Goal: Task Accomplishment & Management: Complete application form

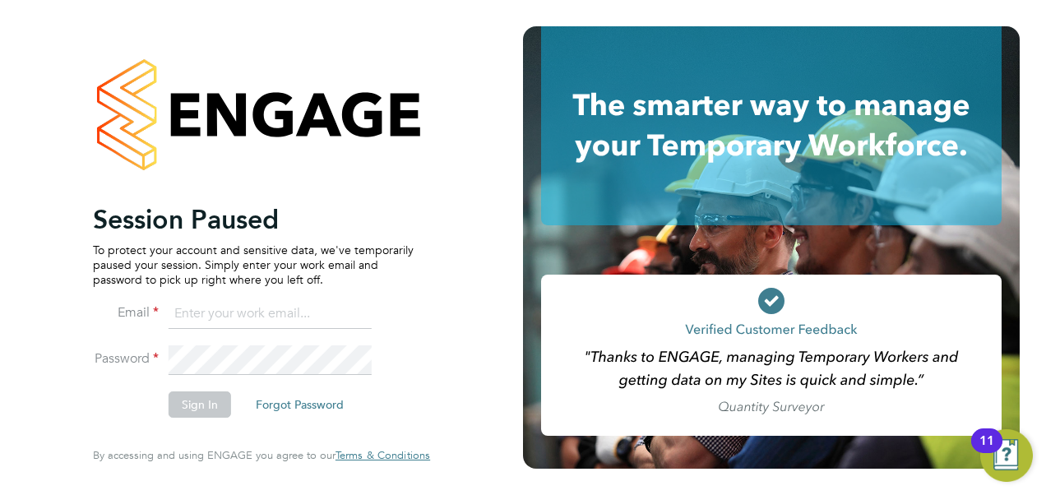
click at [272, 318] on input at bounding box center [270, 314] width 203 height 30
type input "osian.walsh@hays.com"
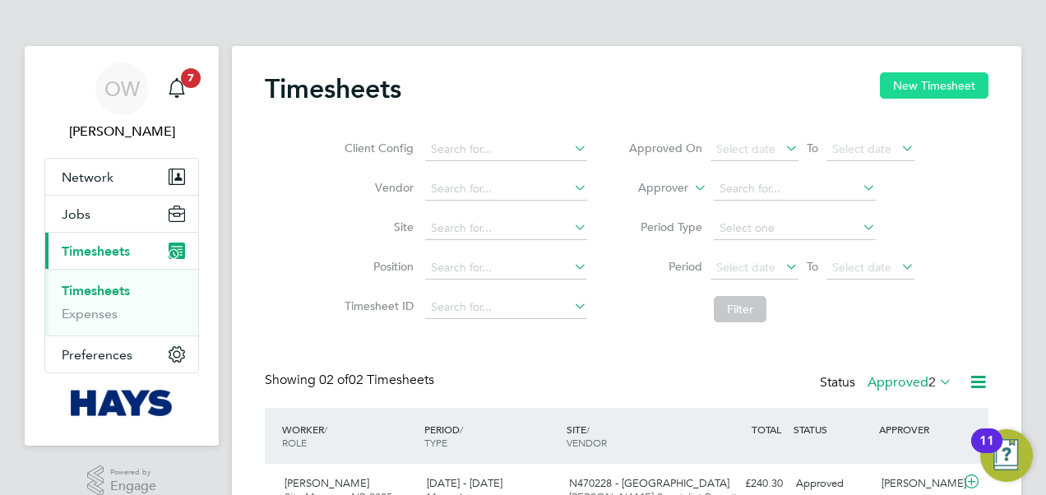
click at [921, 77] on button "New Timesheet" at bounding box center [934, 85] width 109 height 26
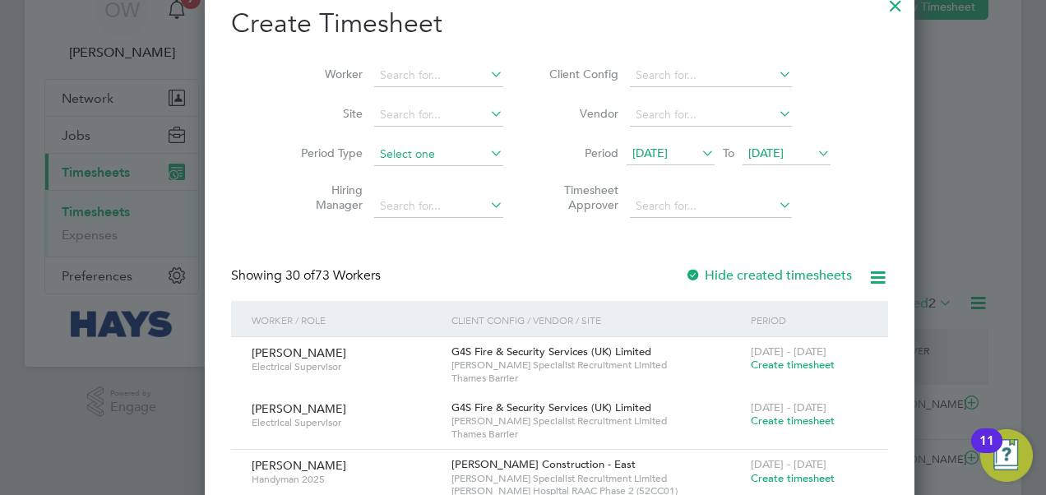
scroll to position [82, 0]
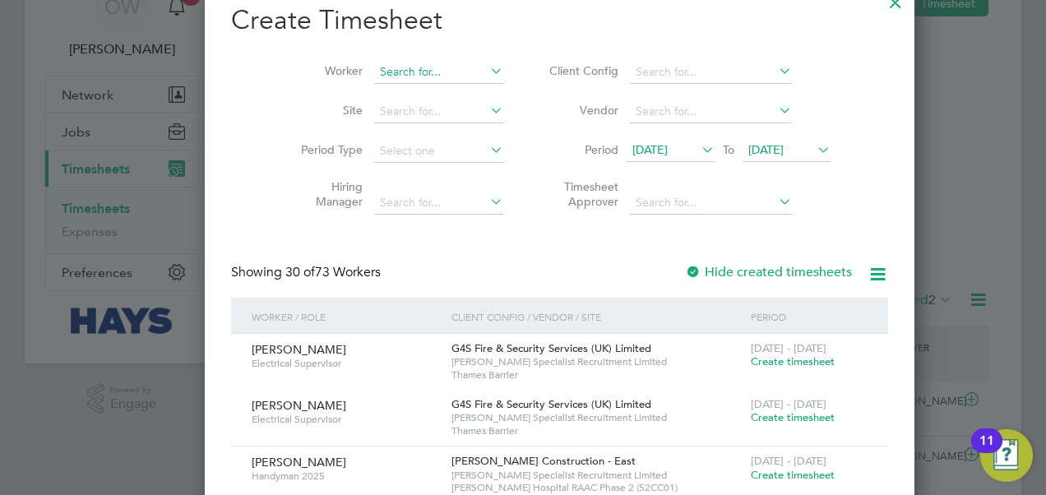
click at [375, 79] on input at bounding box center [438, 72] width 129 height 23
click at [375, 88] on b "[PERSON_NAME]" at bounding box center [391, 94] width 95 height 14
type input "[PERSON_NAME]"
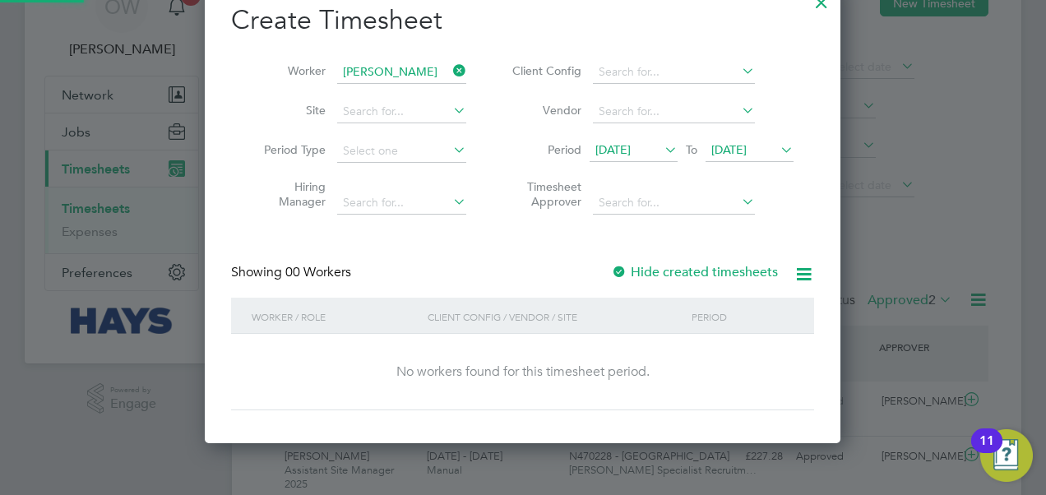
scroll to position [463, 637]
click at [669, 273] on label "Hide created timesheets" at bounding box center [694, 272] width 167 height 16
click at [555, 262] on div "Create Timesheet Worker [PERSON_NAME] Site Period Type Hiring Manager Client Co…" at bounding box center [522, 206] width 583 height 407
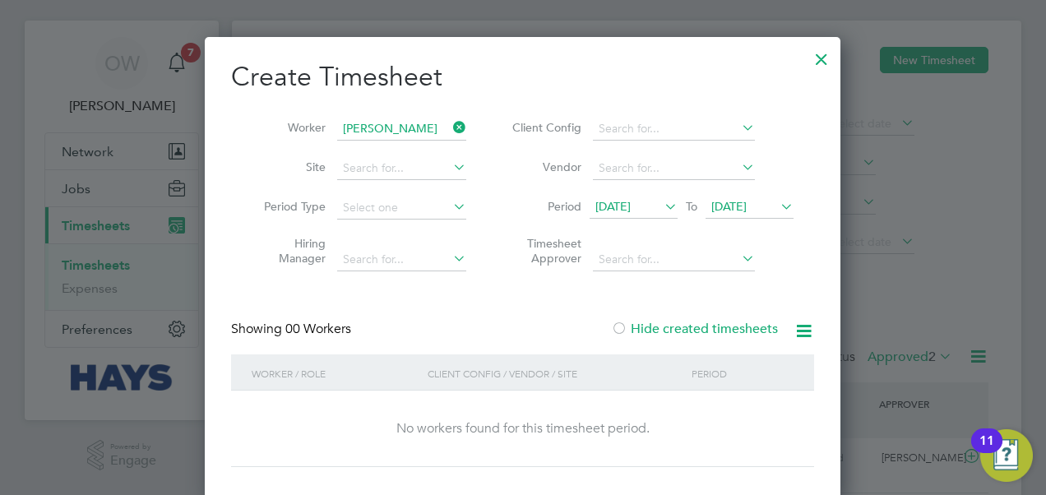
scroll to position [0, 0]
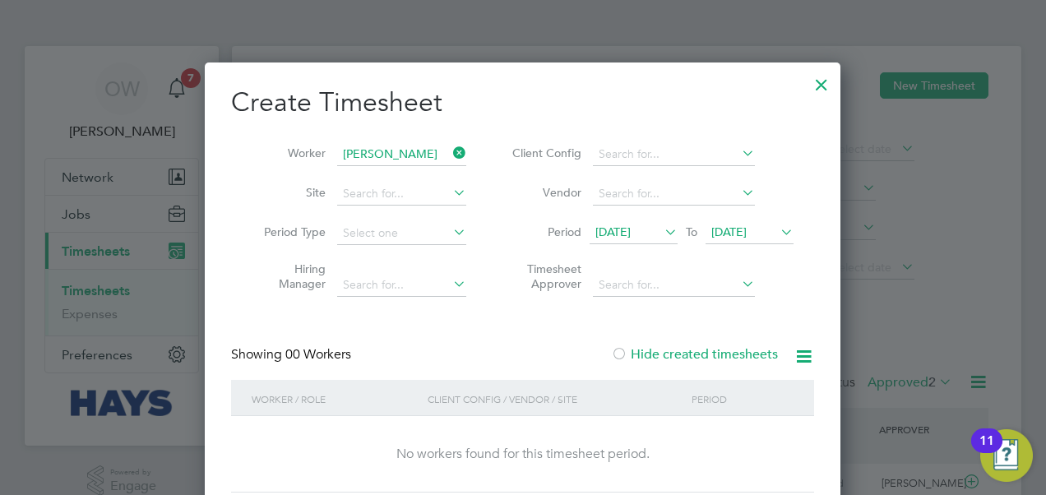
click at [819, 79] on div at bounding box center [822, 81] width 30 height 30
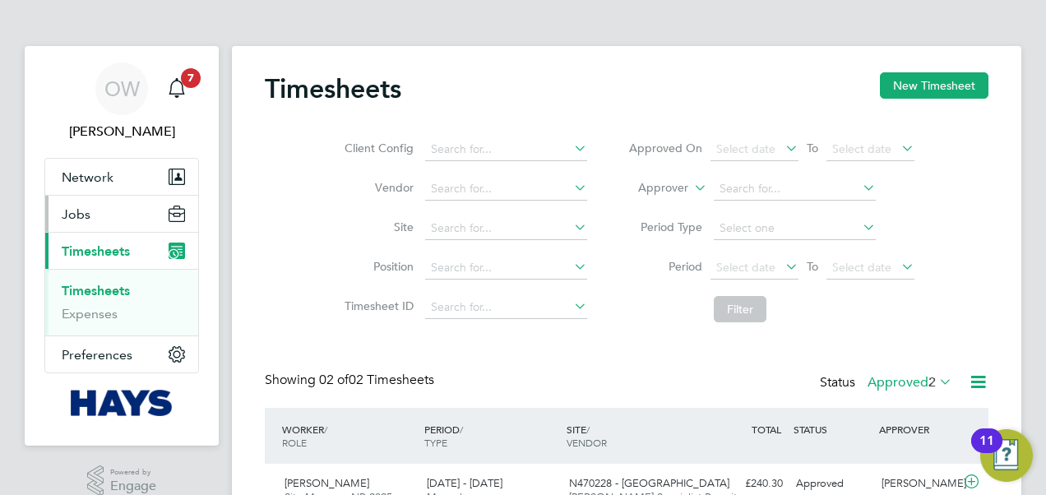
click at [79, 212] on span "Jobs" at bounding box center [76, 214] width 29 height 16
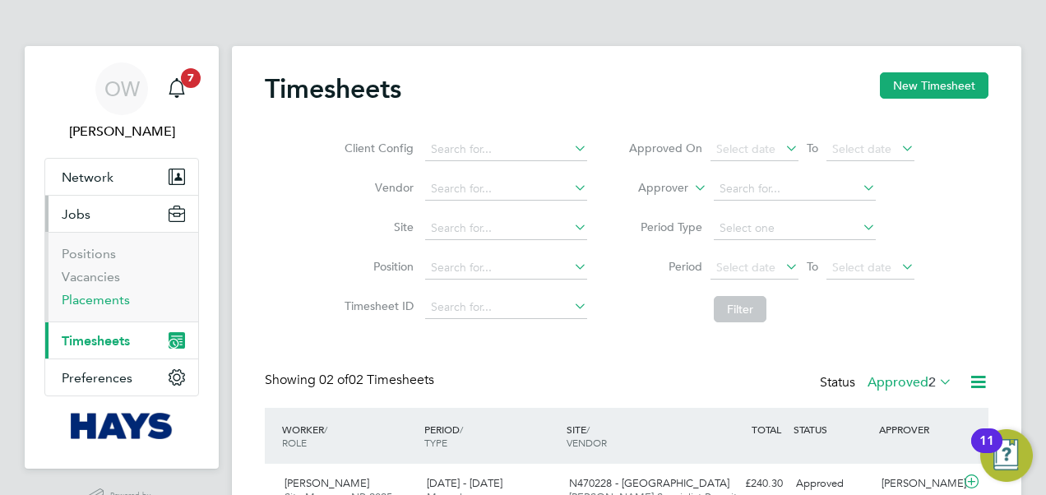
click at [81, 298] on link "Placements" at bounding box center [96, 300] width 68 height 16
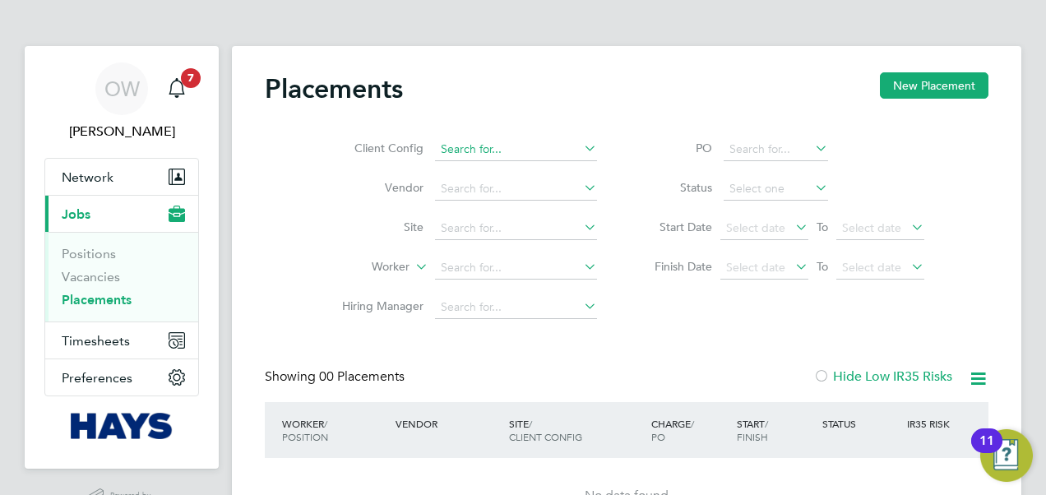
click at [481, 140] on input at bounding box center [516, 149] width 162 height 23
type input "d"
click at [67, 257] on link "Positions" at bounding box center [89, 254] width 54 height 16
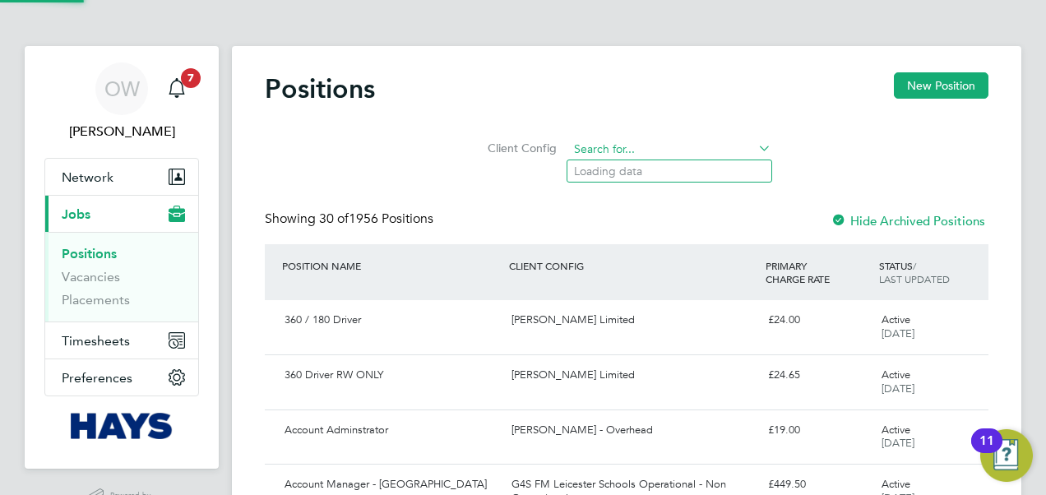
click at [640, 151] on input at bounding box center [669, 149] width 203 height 23
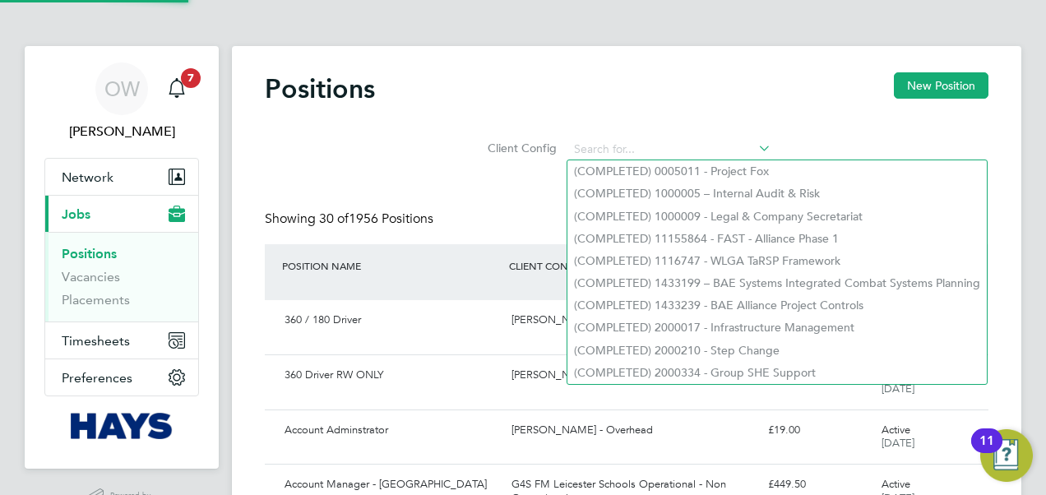
scroll to position [82, 0]
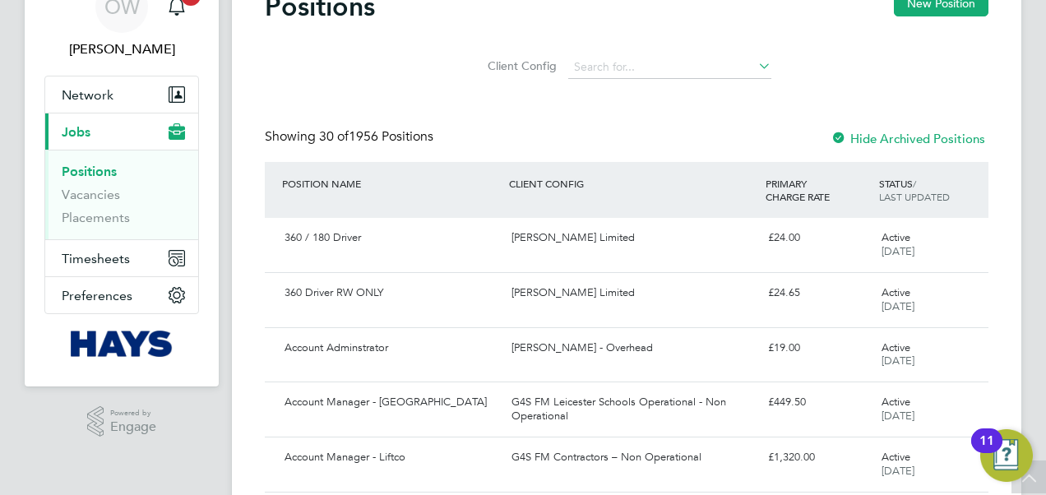
click at [421, 82] on div "Client Config" at bounding box center [627, 63] width 724 height 48
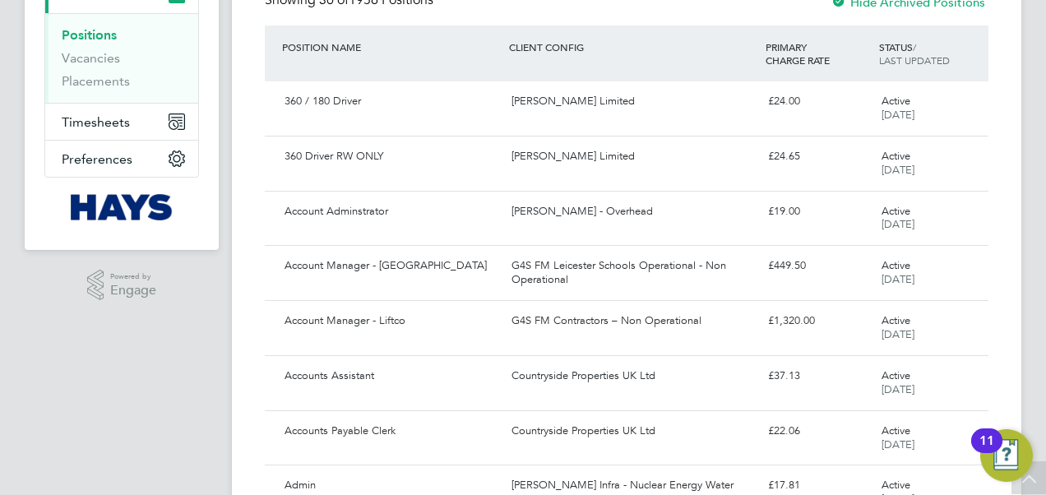
scroll to position [0, 0]
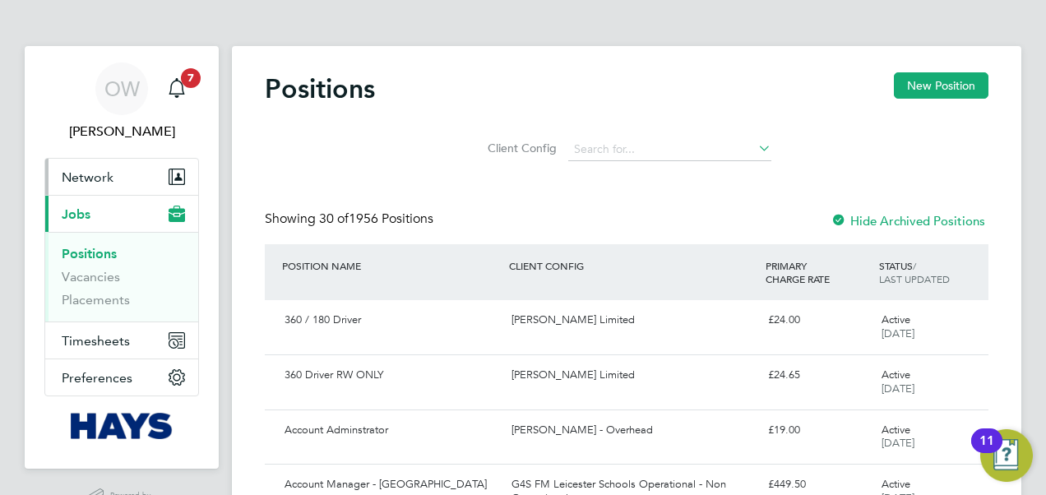
click at [76, 174] on span "Network" at bounding box center [88, 177] width 52 height 16
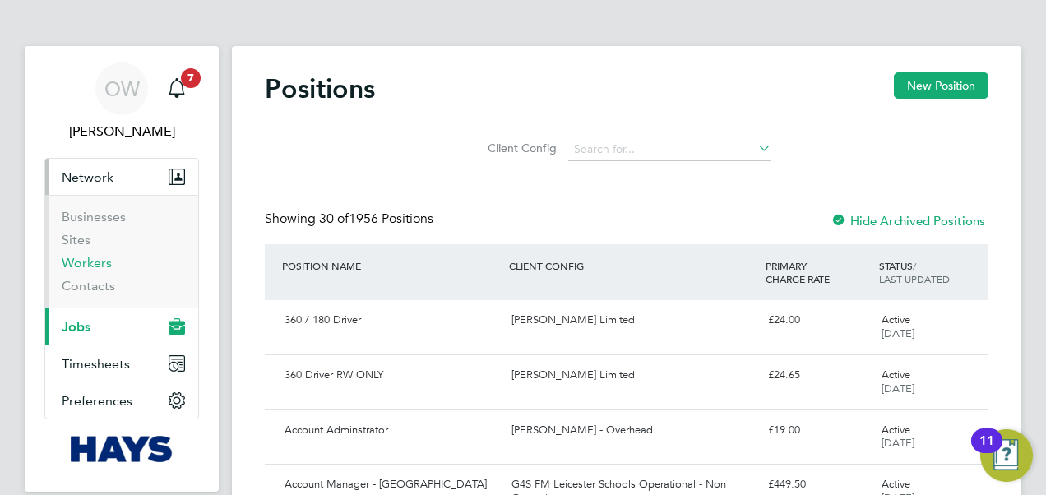
click at [82, 267] on link "Workers" at bounding box center [87, 263] width 50 height 16
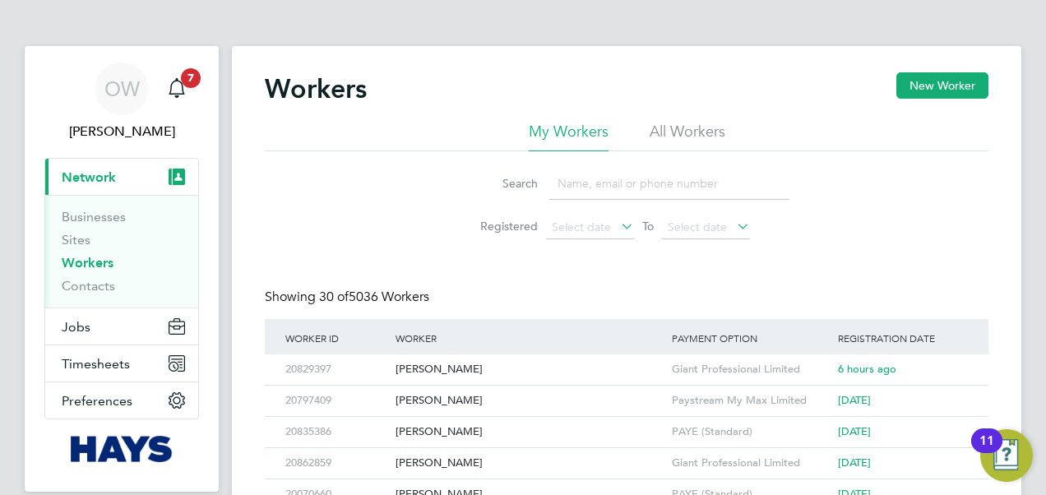
click at [87, 178] on span "Network" at bounding box center [89, 177] width 54 height 16
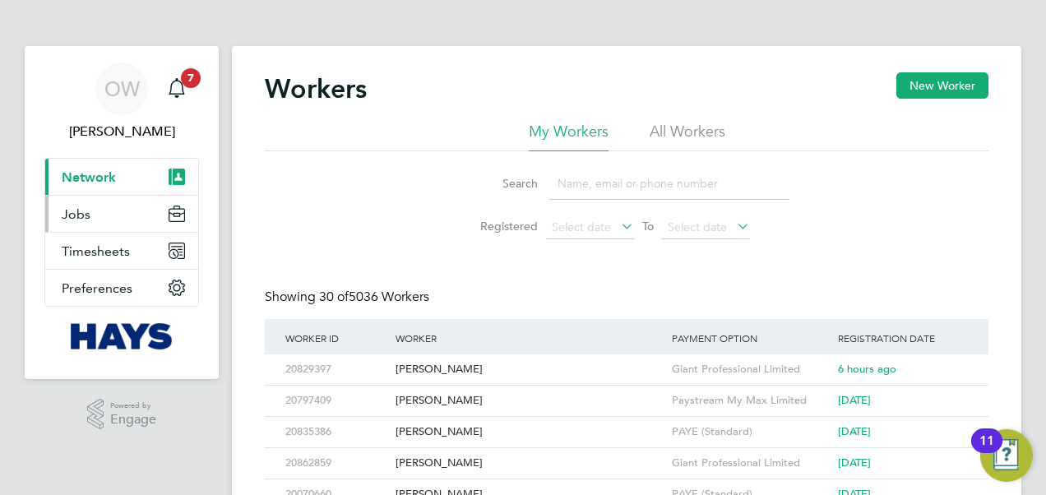
click at [104, 222] on button "Jobs" at bounding box center [121, 214] width 153 height 36
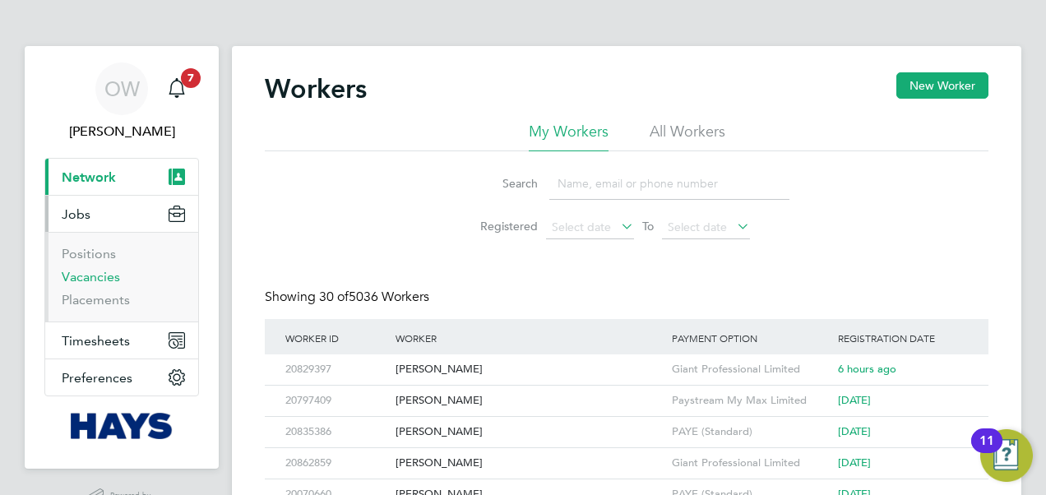
click at [99, 276] on link "Vacancies" at bounding box center [91, 277] width 58 height 16
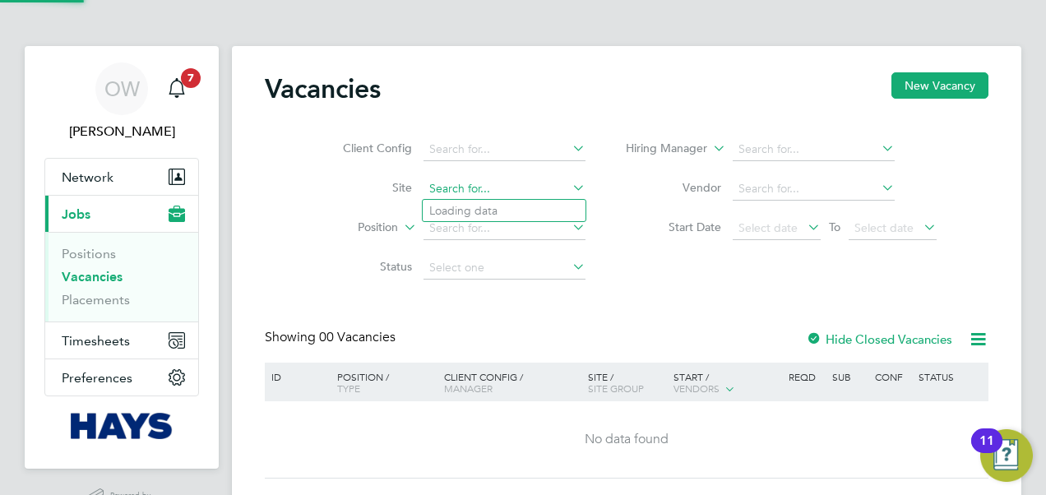
click at [455, 188] on input at bounding box center [505, 189] width 162 height 23
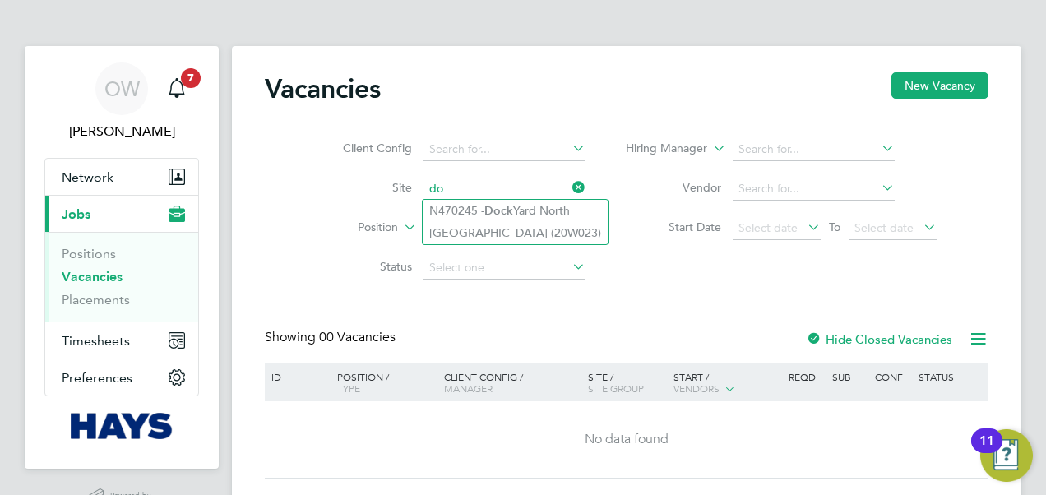
type input "d"
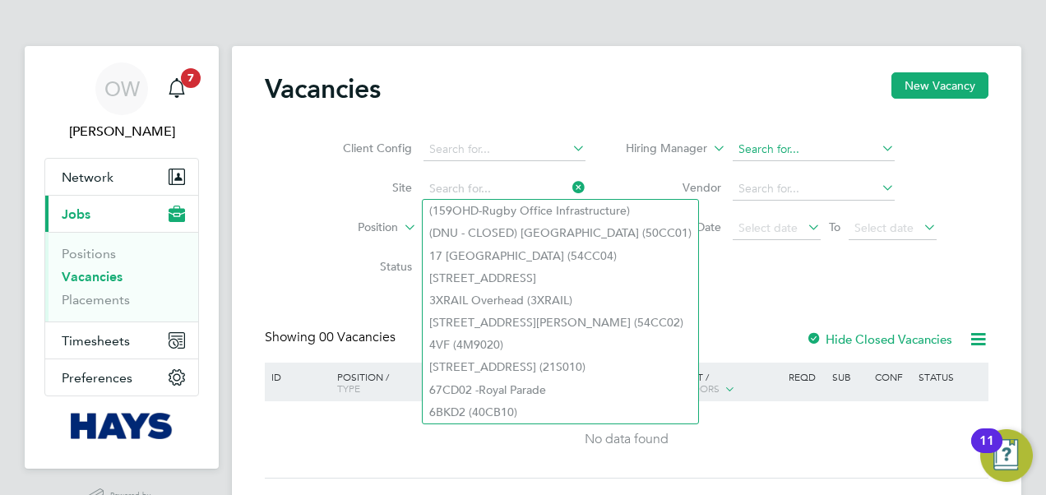
click at [839, 153] on input at bounding box center [814, 149] width 162 height 23
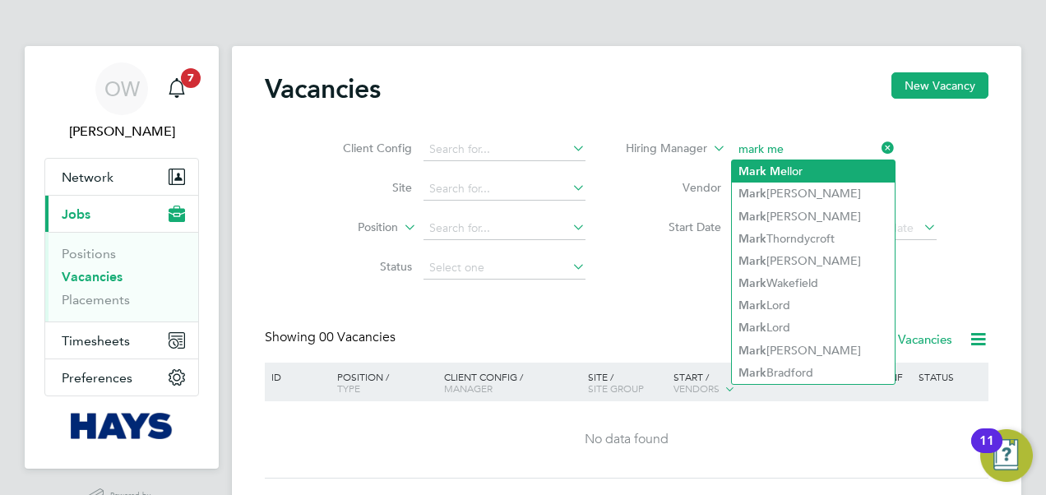
click at [808, 171] on li "Mark Me llor" at bounding box center [813, 171] width 163 height 22
type input "[PERSON_NAME]"
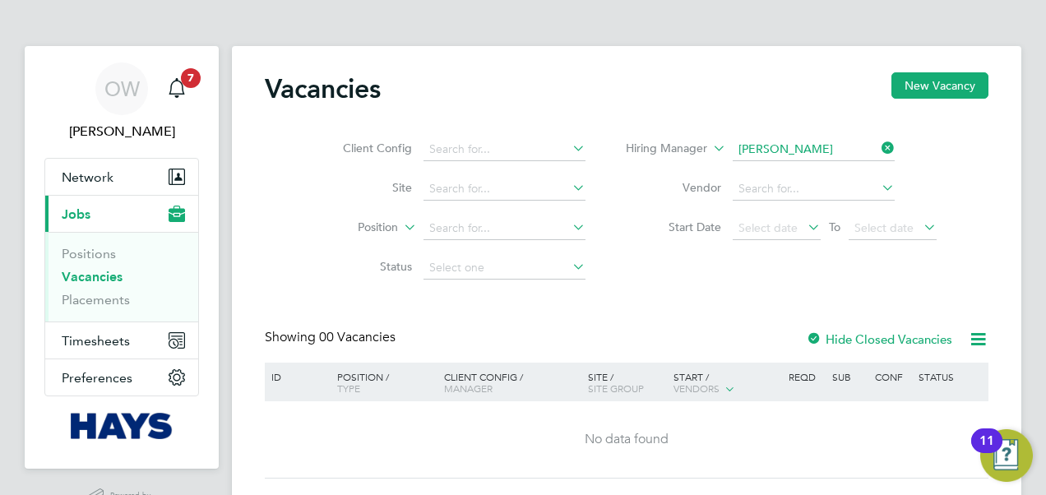
scroll to position [43, 0]
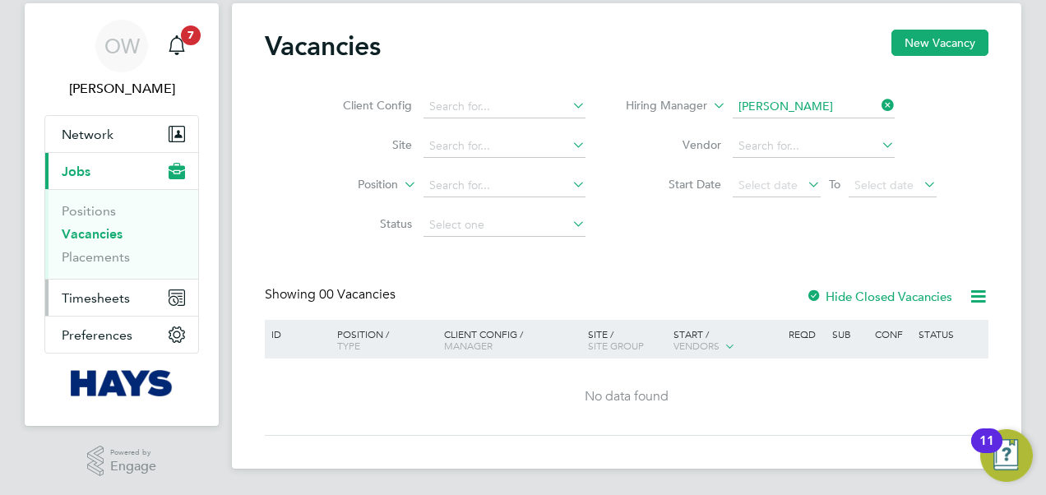
click at [109, 302] on span "Timesheets" at bounding box center [96, 298] width 68 height 16
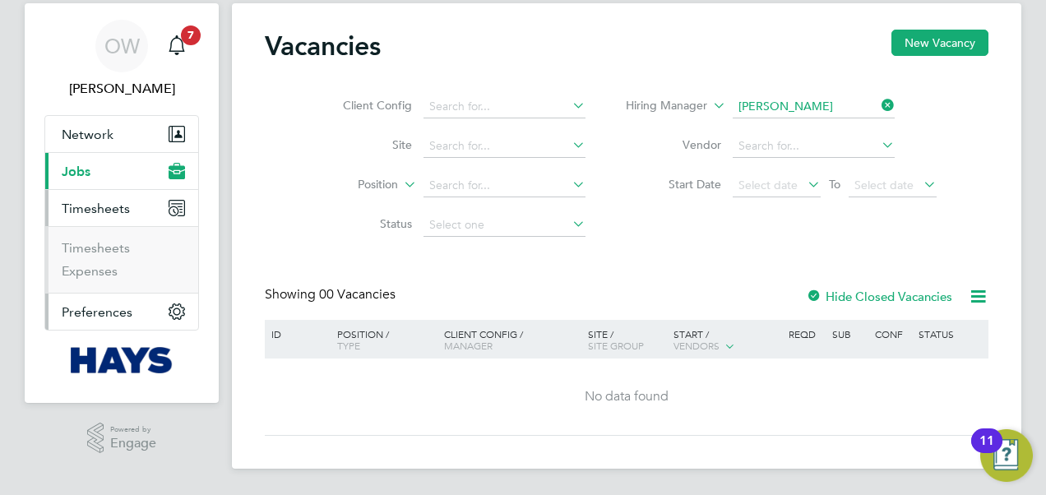
scroll to position [42, 0]
click at [97, 241] on link "Timesheets" at bounding box center [96, 249] width 68 height 16
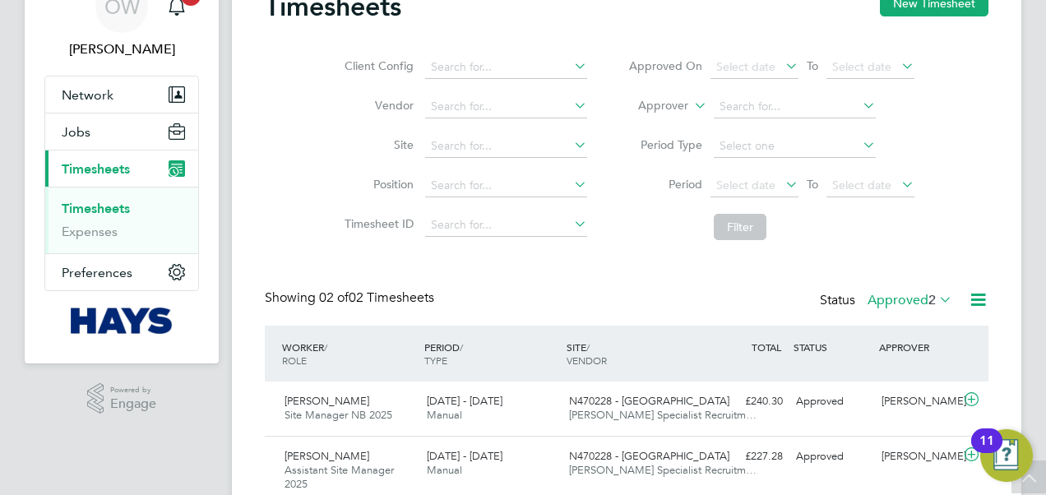
scroll to position [151, 0]
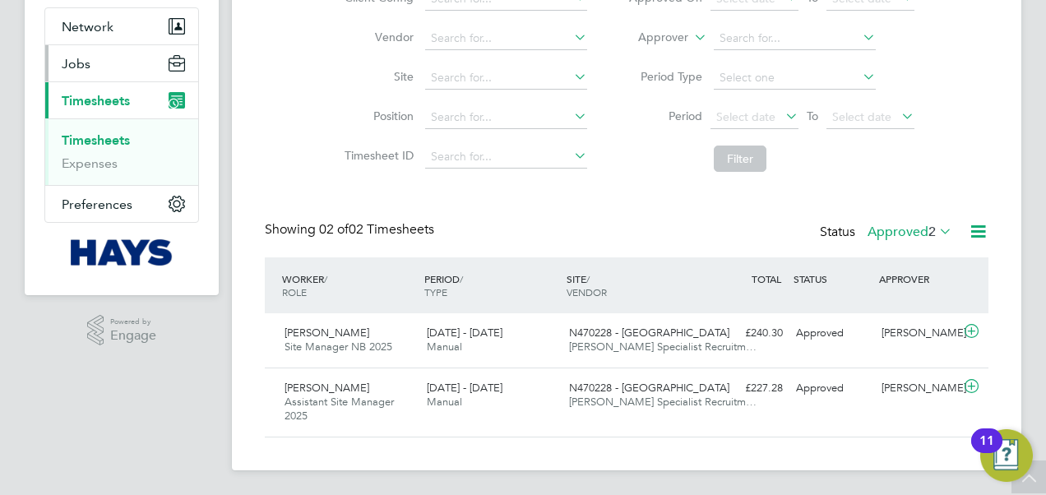
click at [108, 57] on button "Jobs" at bounding box center [121, 63] width 153 height 36
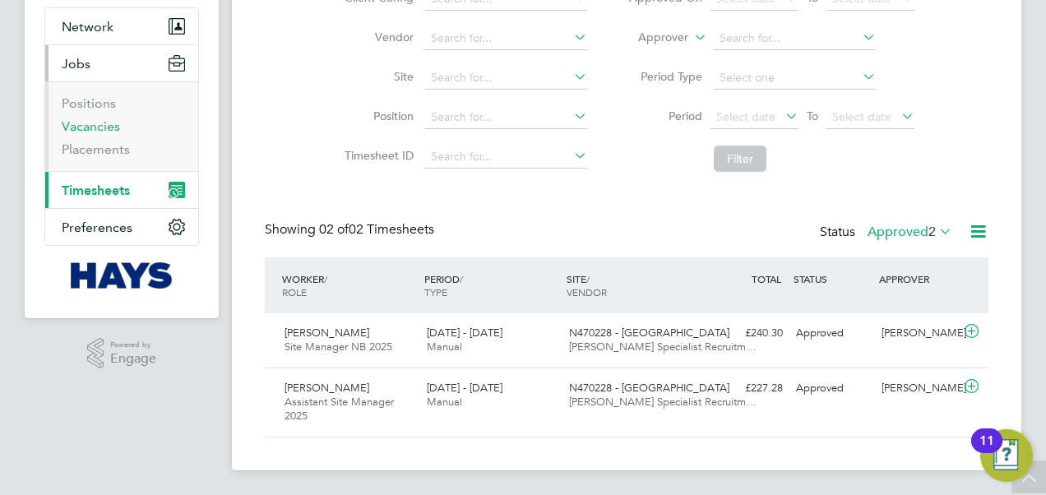
click at [100, 127] on link "Vacancies" at bounding box center [91, 126] width 58 height 16
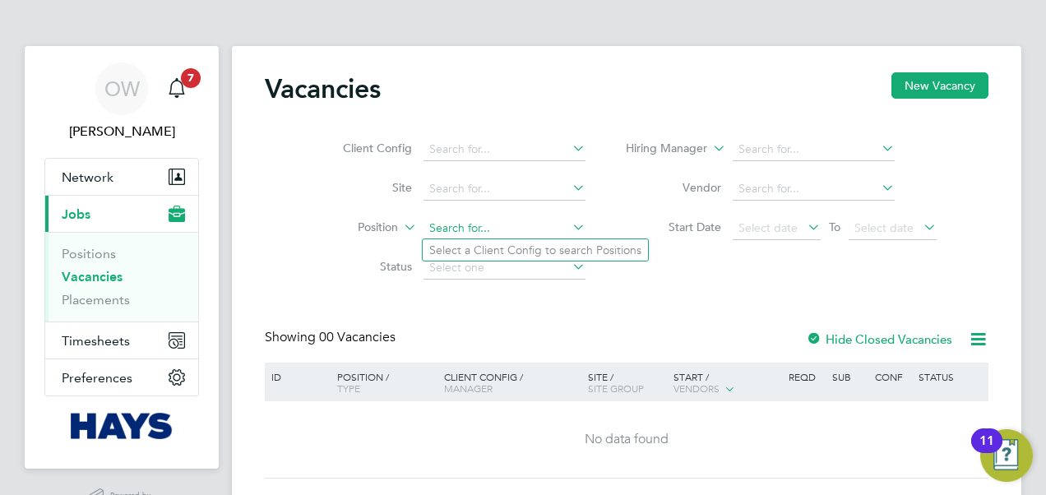
click at [457, 226] on input at bounding box center [505, 228] width 162 height 23
type input "site manager"
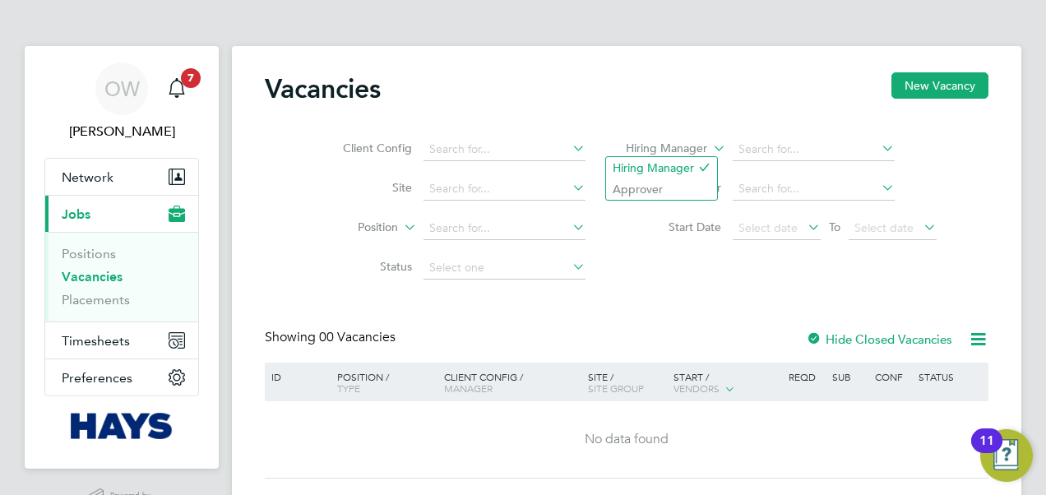
click at [710, 146] on icon at bounding box center [710, 144] width 0 height 15
click at [730, 127] on div "Client Config Site Position Status Hiring Manager Vendor Start Date Select date…" at bounding box center [627, 205] width 724 height 166
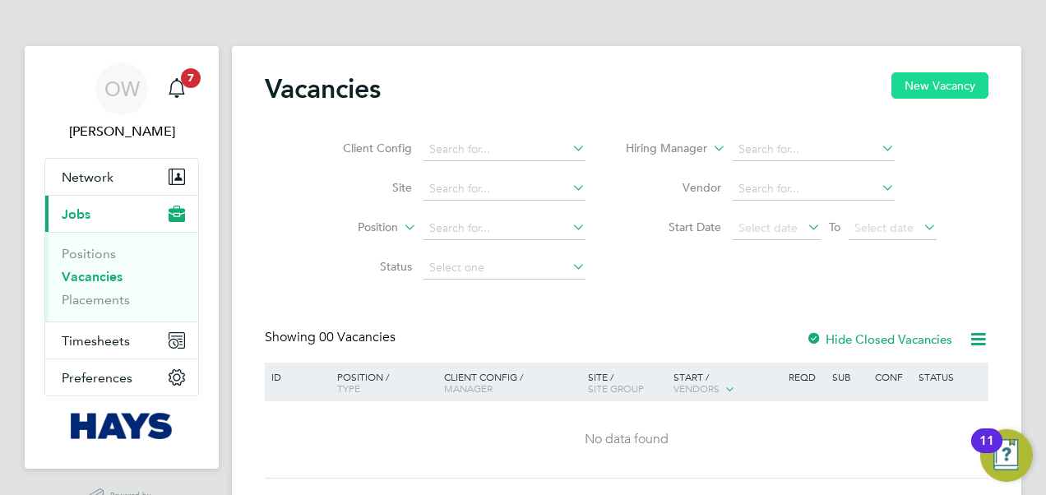
click at [953, 86] on button "New Vacancy" at bounding box center [940, 85] width 97 height 26
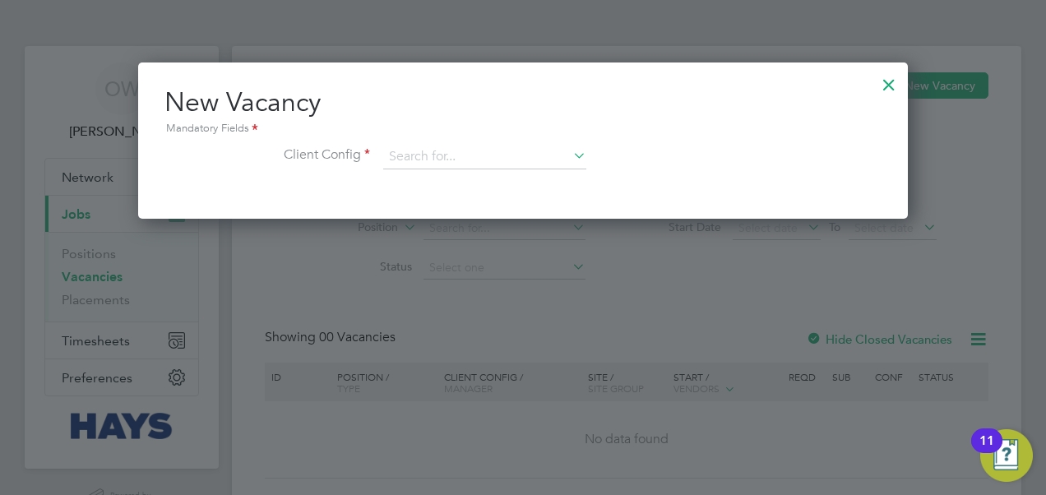
click at [892, 85] on div at bounding box center [889, 81] width 30 height 30
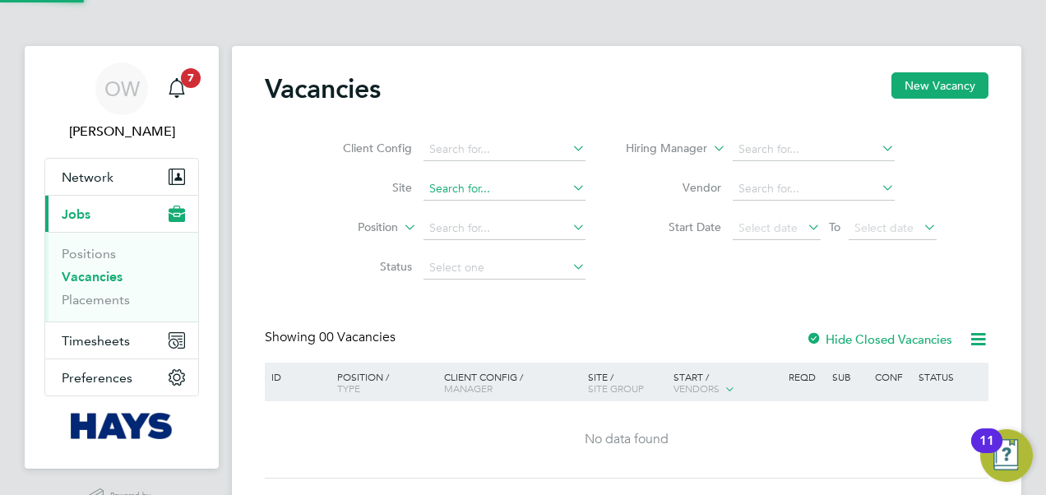
click at [477, 188] on input at bounding box center [505, 189] width 162 height 23
click at [87, 255] on link "Positions" at bounding box center [89, 254] width 54 height 16
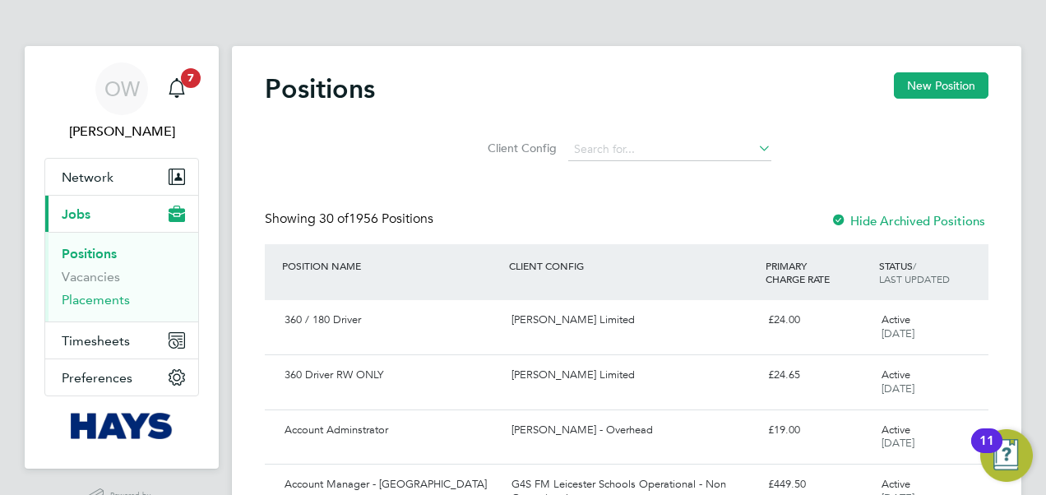
click at [103, 296] on link "Placements" at bounding box center [96, 300] width 68 height 16
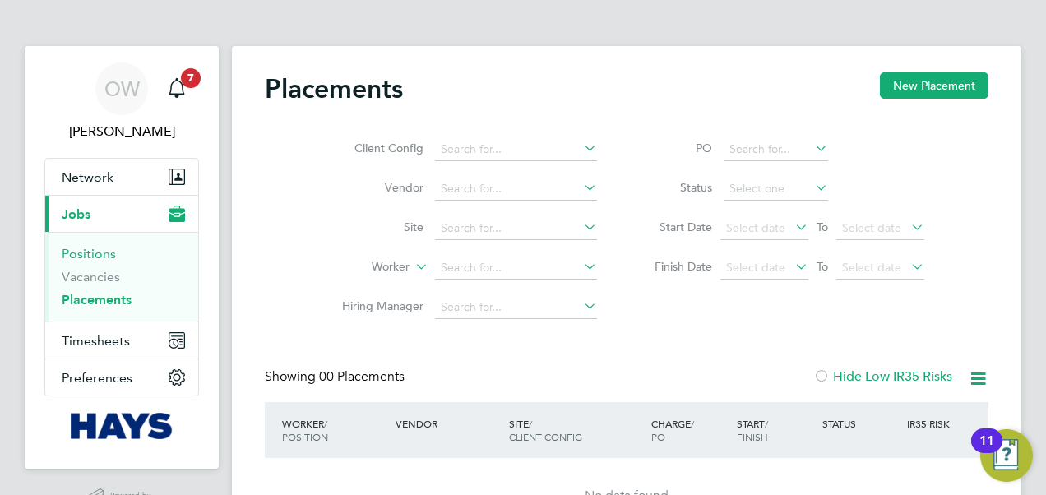
click at [88, 259] on link "Positions" at bounding box center [89, 254] width 54 height 16
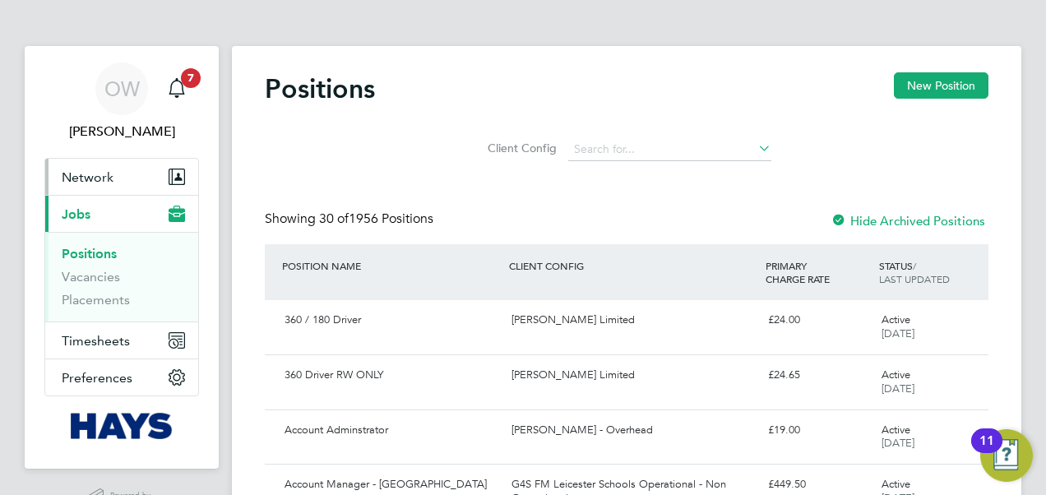
click at [111, 176] on span "Network" at bounding box center [88, 177] width 52 height 16
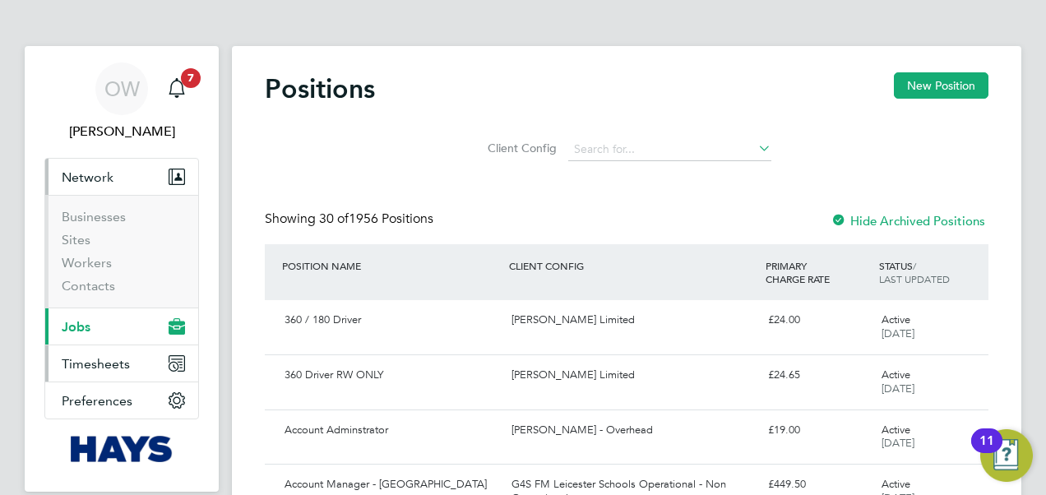
click at [118, 372] on button "Timesheets" at bounding box center [121, 364] width 153 height 36
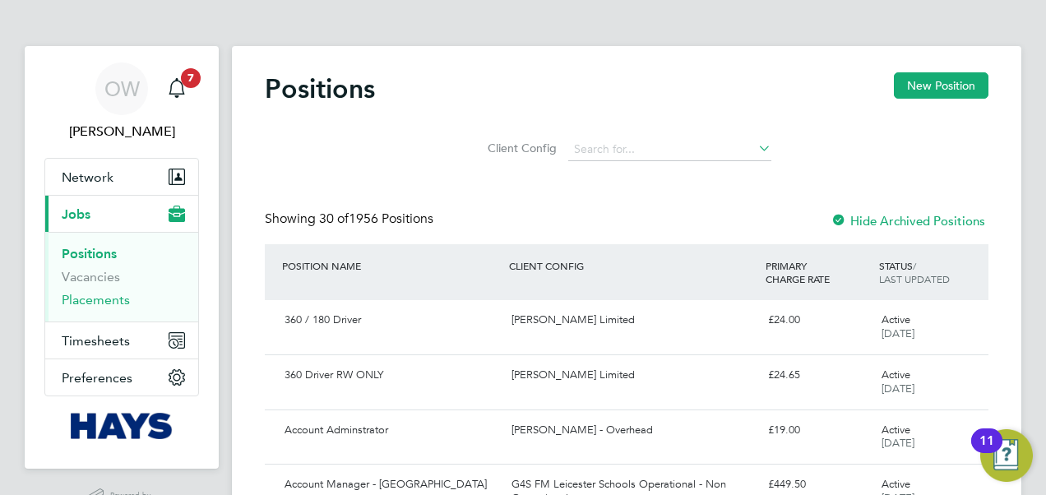
click at [84, 306] on link "Placements" at bounding box center [96, 300] width 68 height 16
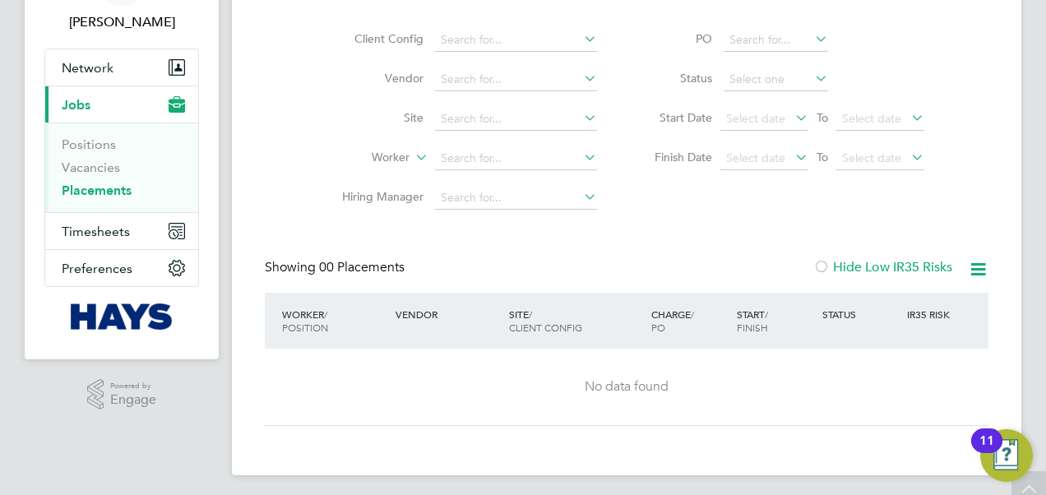
scroll to position [115, 0]
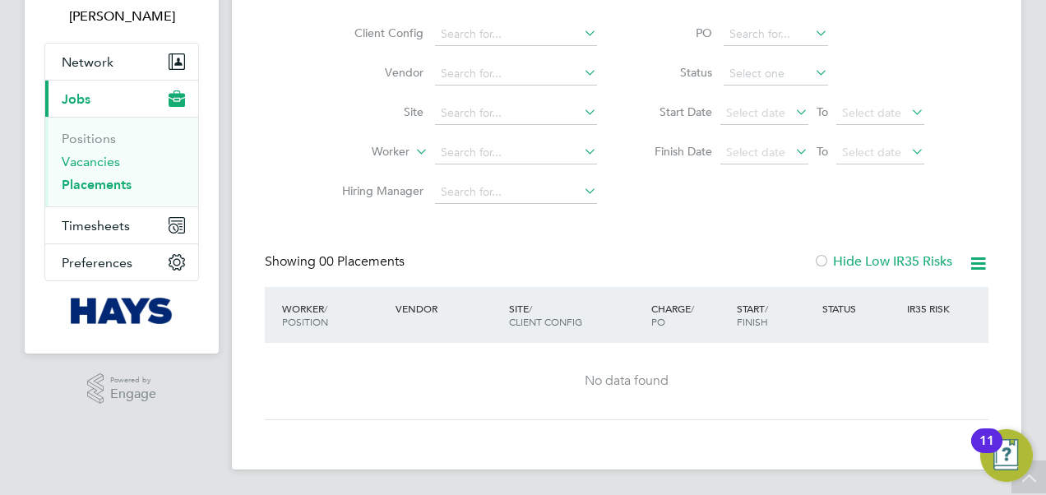
click at [84, 163] on link "Vacancies" at bounding box center [91, 162] width 58 height 16
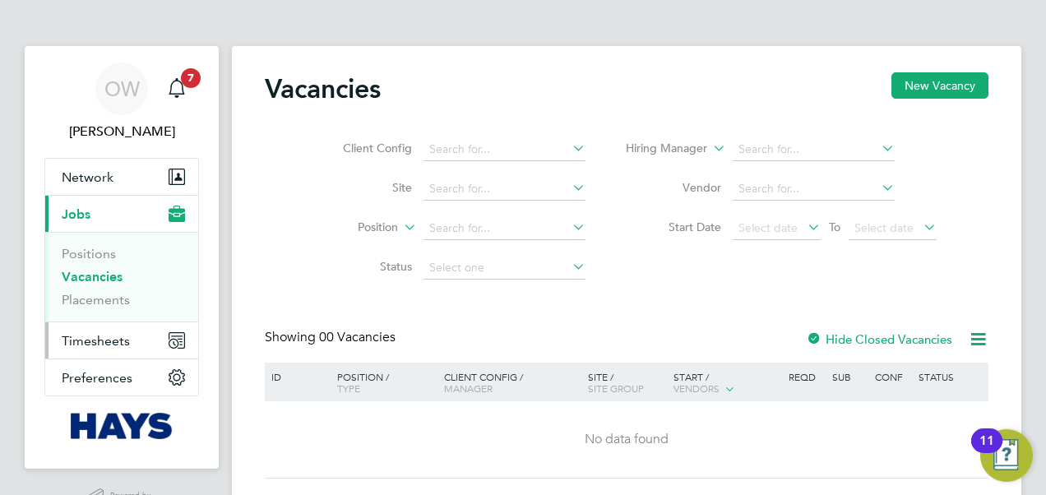
click at [71, 340] on span "Timesheets" at bounding box center [96, 341] width 68 height 16
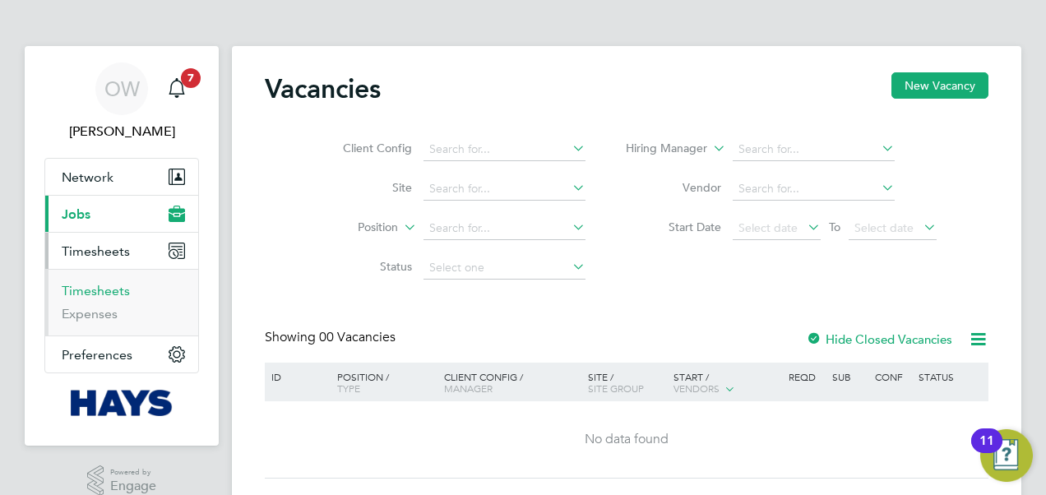
click at [76, 290] on link "Timesheets" at bounding box center [96, 291] width 68 height 16
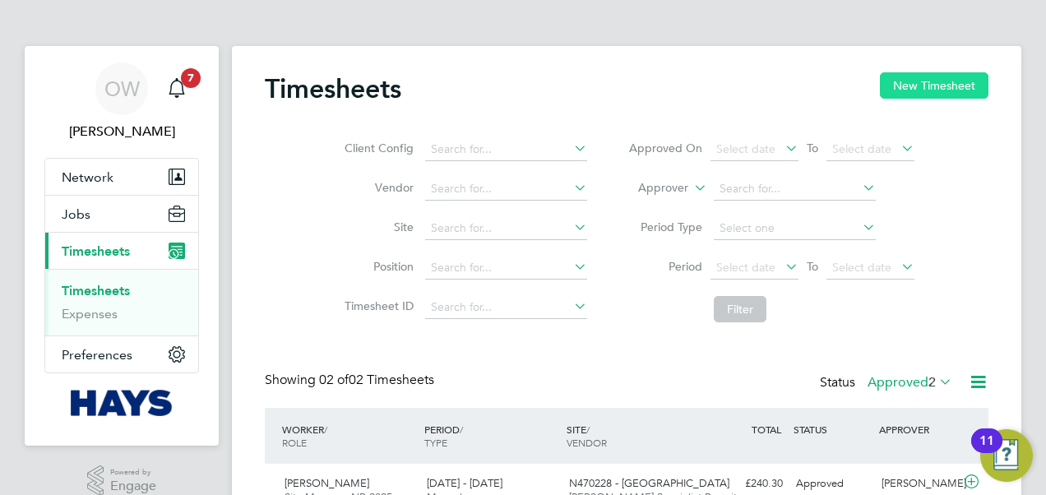
click at [928, 94] on button "New Timesheet" at bounding box center [934, 85] width 109 height 26
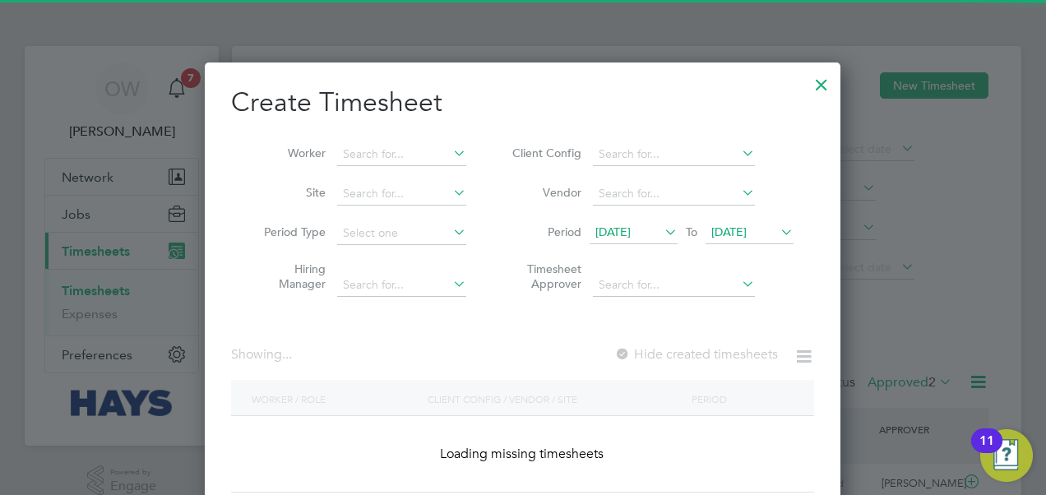
scroll to position [3035, 637]
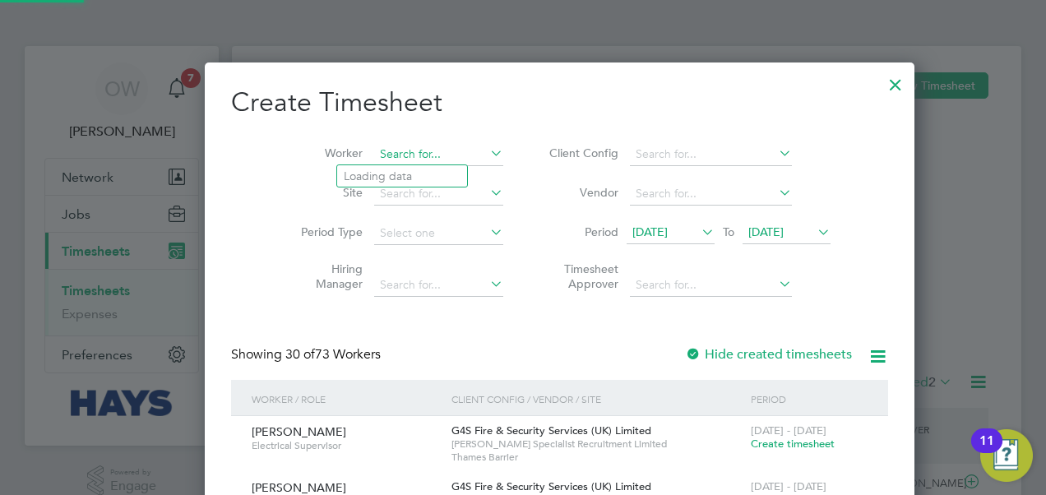
click at [374, 151] on input at bounding box center [438, 154] width 129 height 23
click at [376, 169] on b "[PERSON_NAME]" at bounding box center [391, 176] width 95 height 14
type input "[PERSON_NAME]"
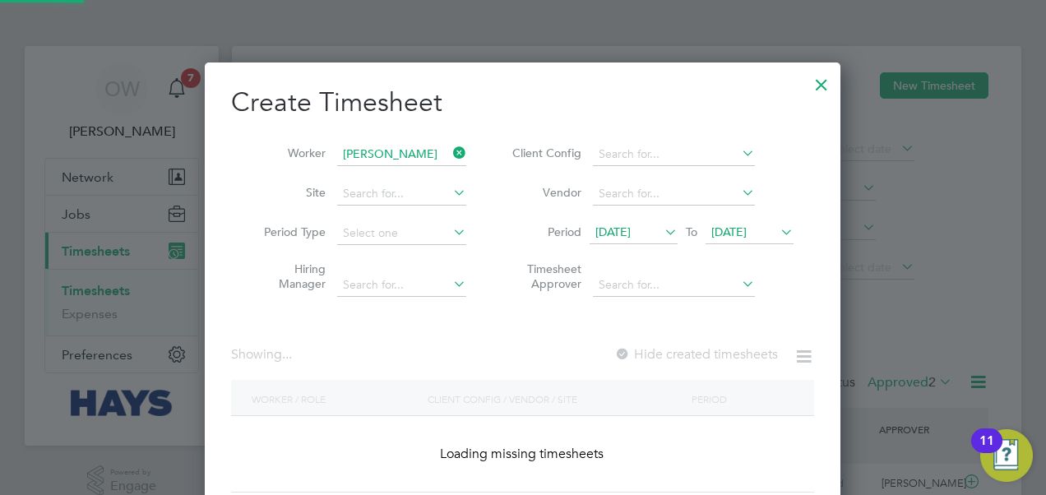
scroll to position [463, 637]
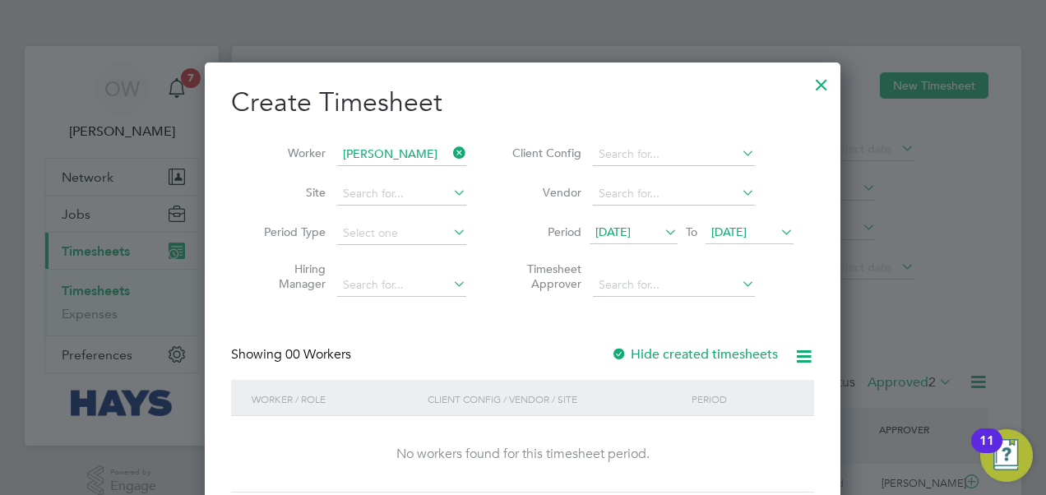
click at [671, 346] on label "Hide created timesheets" at bounding box center [694, 354] width 167 height 16
click at [554, 341] on div "Create Timesheet Worker [PERSON_NAME] Site Period Type Hiring Manager Client Co…" at bounding box center [522, 289] width 583 height 407
click at [506, 342] on div "Create Timesheet Worker [PERSON_NAME] Site Period Type Hiring Manager Client Co…" at bounding box center [522, 289] width 583 height 407
click at [777, 239] on icon at bounding box center [777, 231] width 0 height 23
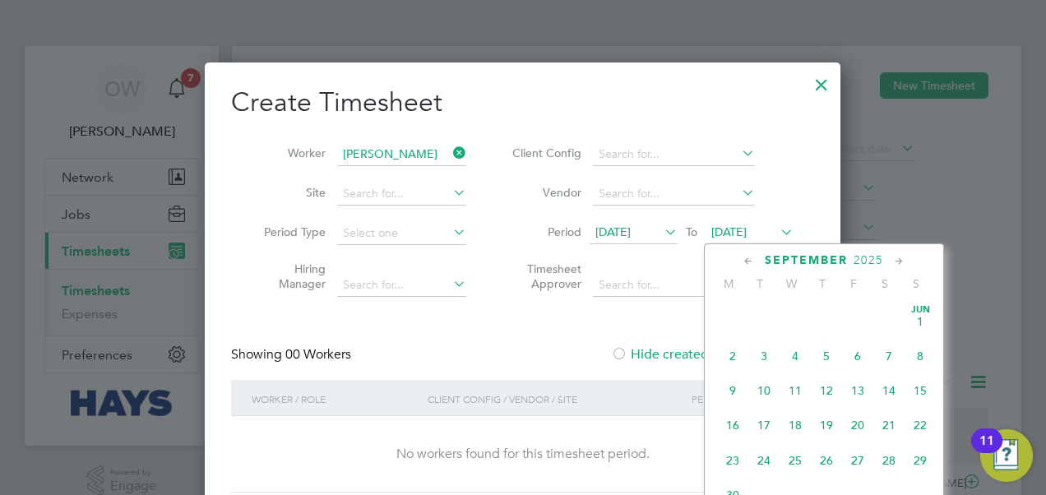
scroll to position [600, 0]
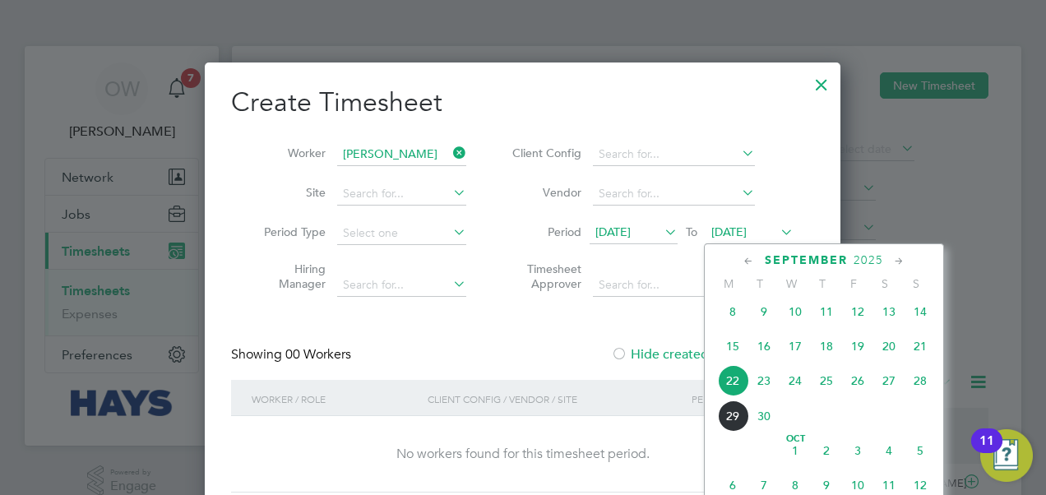
click at [729, 354] on span "15" at bounding box center [732, 346] width 31 height 31
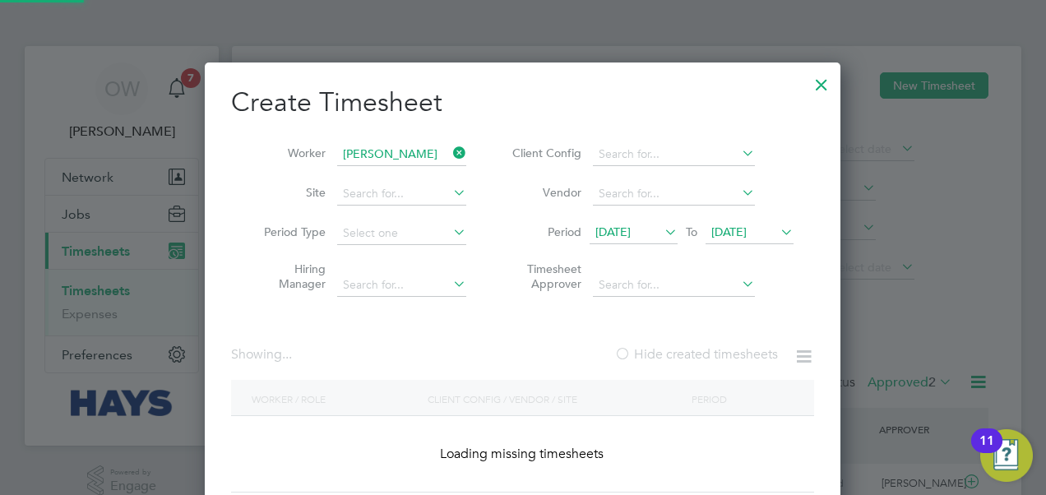
scroll to position [463, 637]
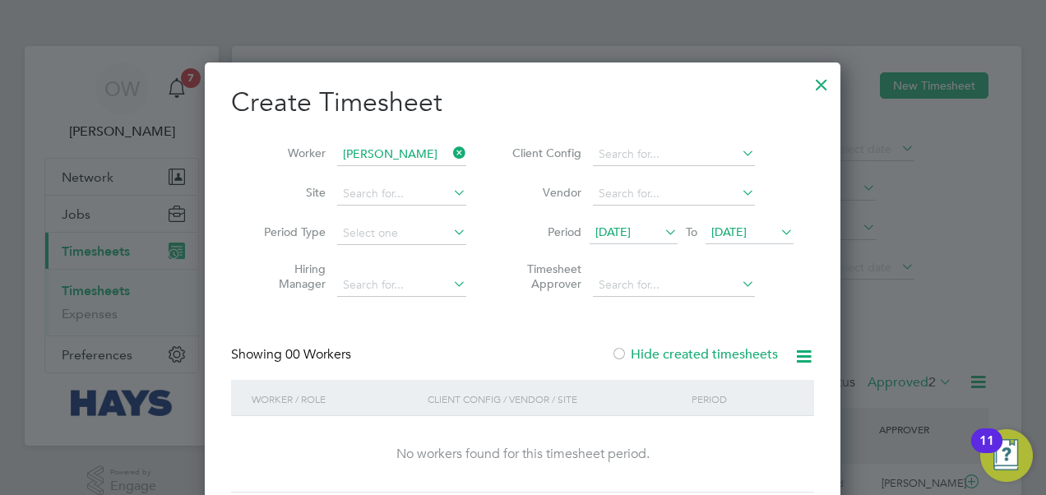
click at [777, 229] on icon at bounding box center [777, 231] width 0 height 23
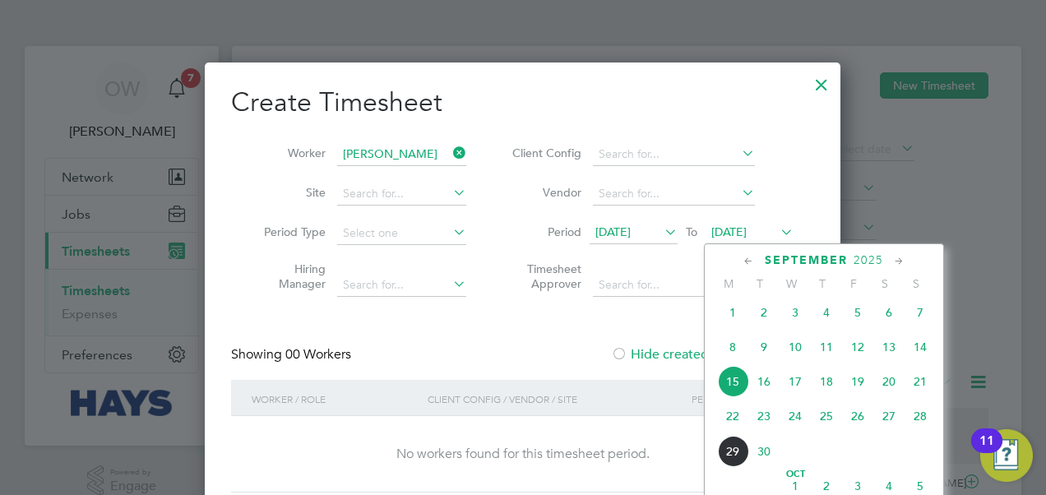
click at [863, 389] on span "19" at bounding box center [857, 381] width 31 height 31
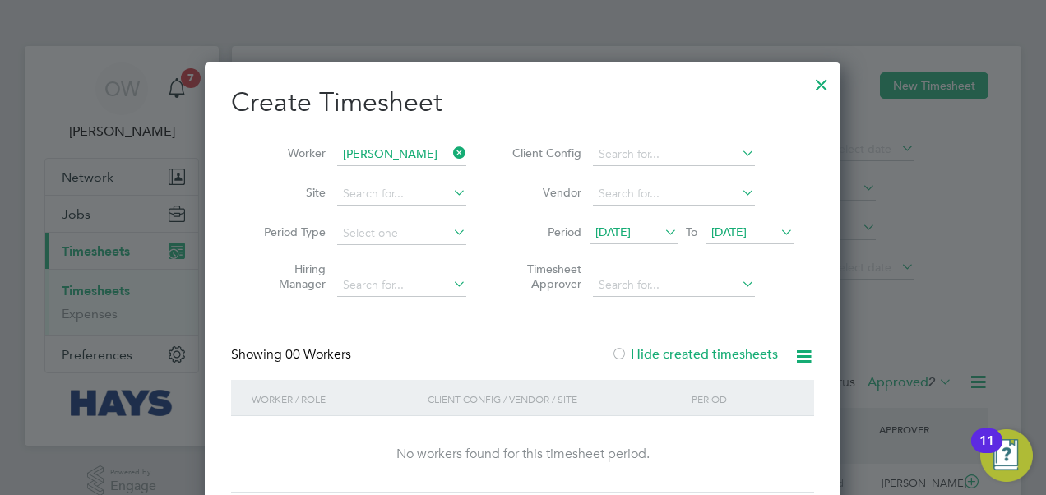
click at [543, 333] on div "Create Timesheet Worker [PERSON_NAME] Site Period Type Hiring Manager Client Co…" at bounding box center [522, 289] width 583 height 407
click at [831, 77] on div at bounding box center [822, 81] width 30 height 30
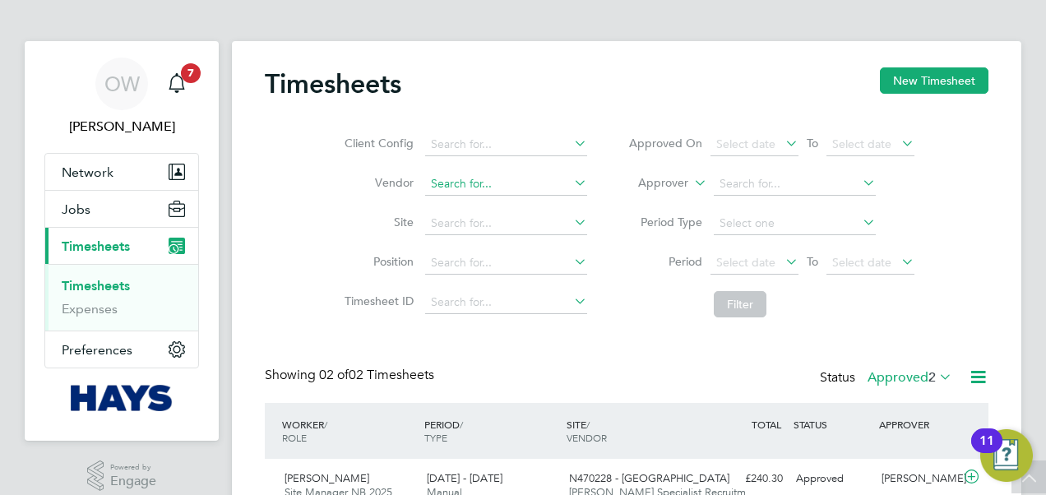
scroll to position [0, 0]
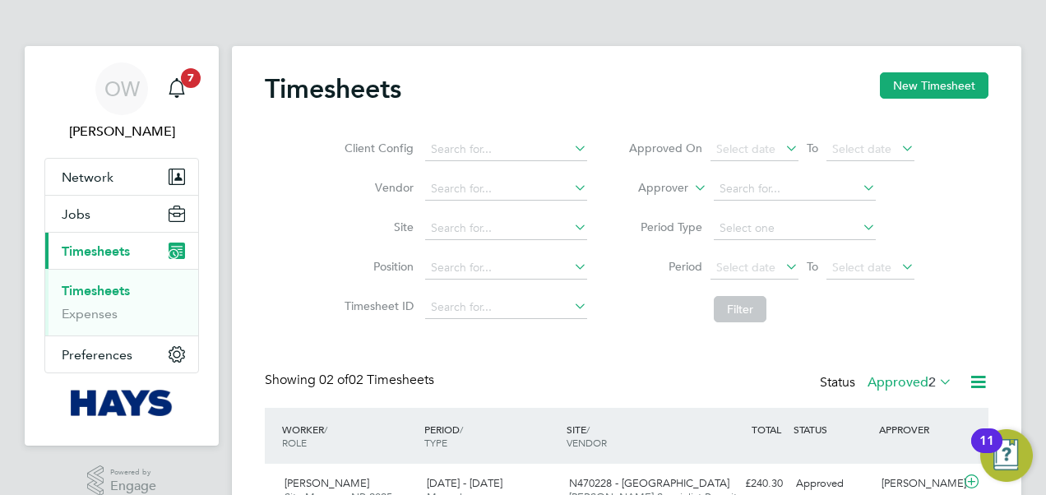
click at [107, 244] on span "Timesheets" at bounding box center [96, 252] width 68 height 16
click at [974, 88] on button "New Timesheet" at bounding box center [934, 85] width 109 height 26
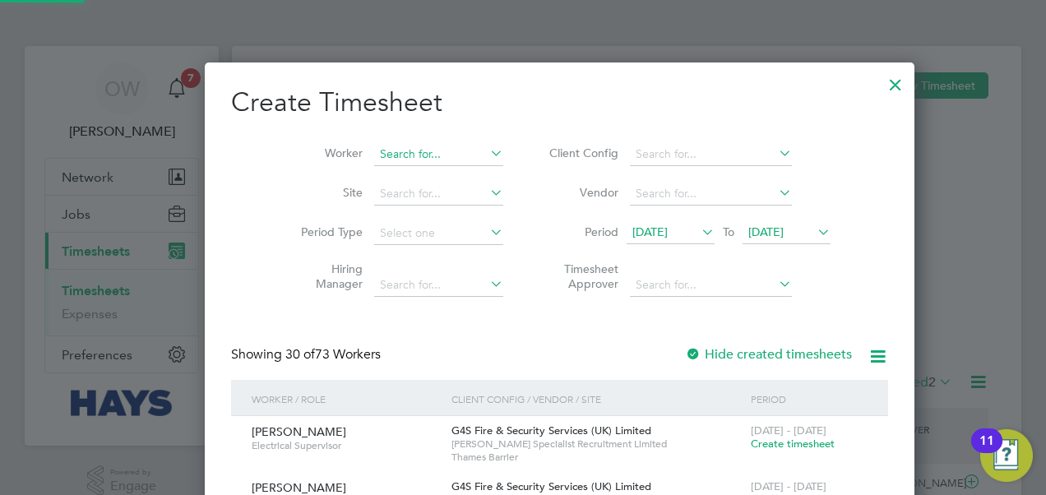
click at [379, 146] on input at bounding box center [438, 154] width 129 height 23
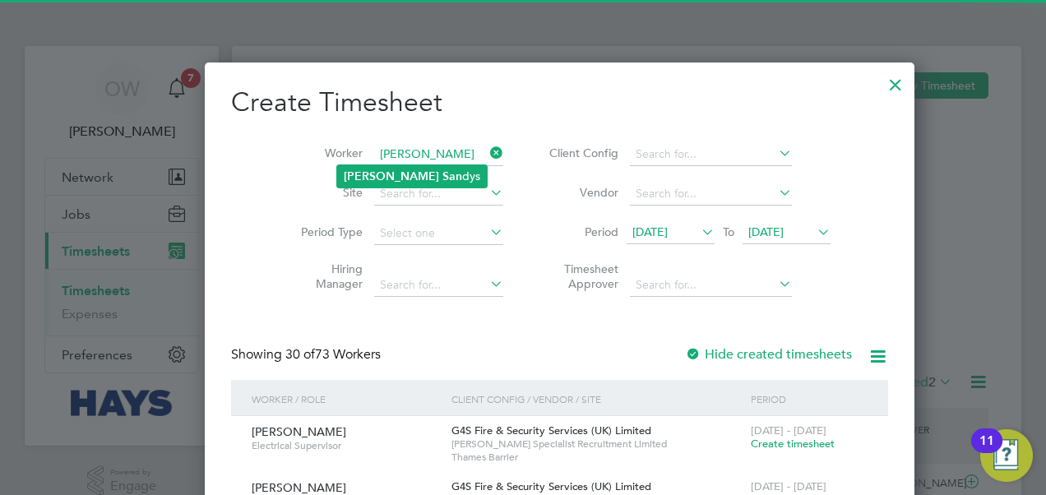
click at [403, 178] on li "[PERSON_NAME] dys" at bounding box center [412, 176] width 150 height 22
type input "[PERSON_NAME]"
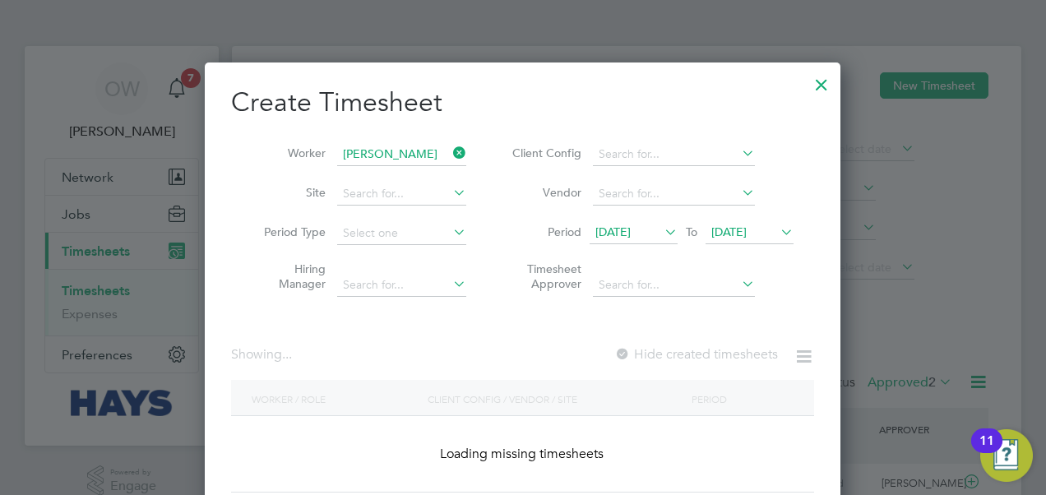
scroll to position [463, 637]
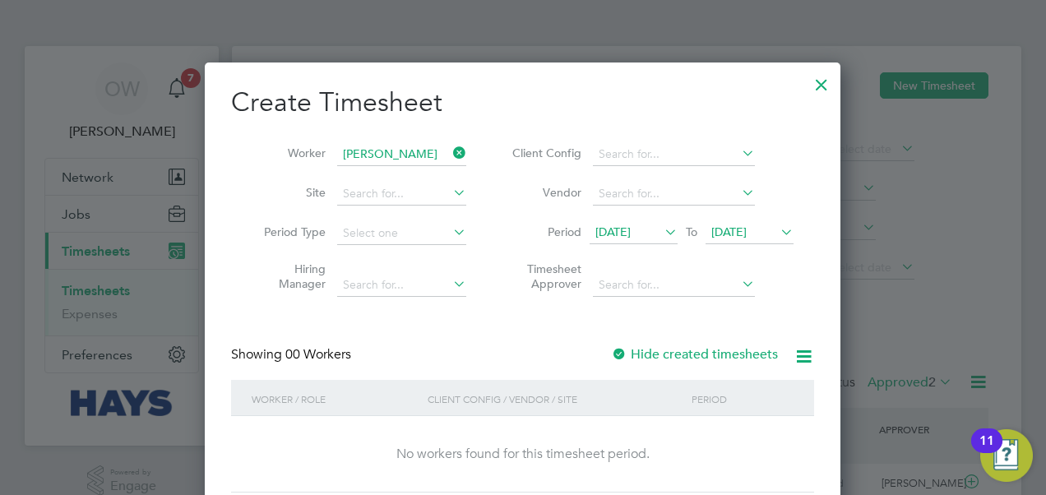
click at [638, 359] on label "Hide created timesheets" at bounding box center [694, 354] width 167 height 16
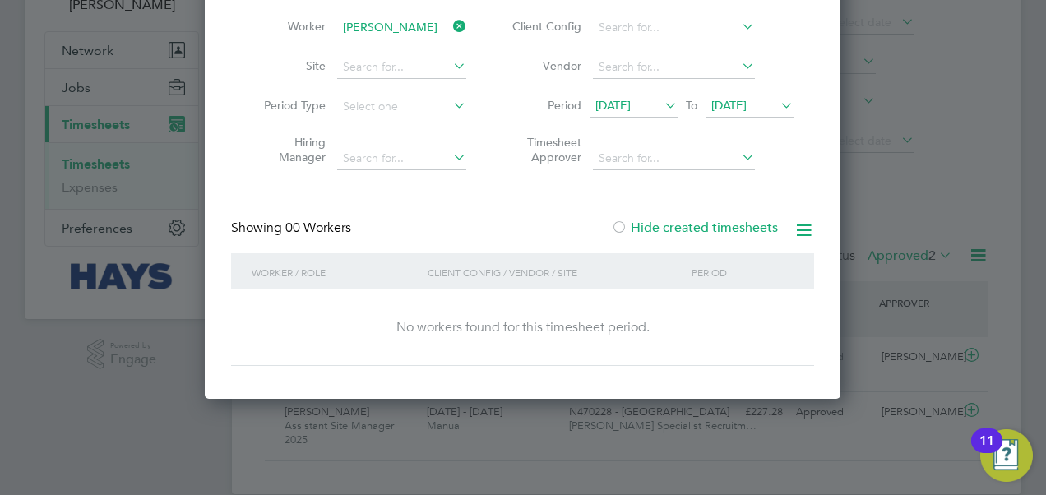
scroll to position [151, 0]
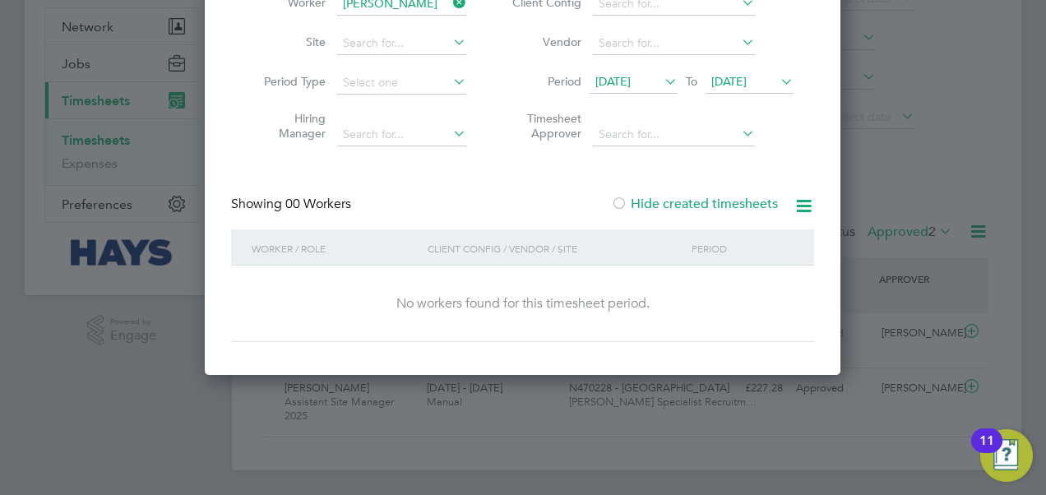
click at [777, 79] on icon at bounding box center [777, 81] width 0 height 23
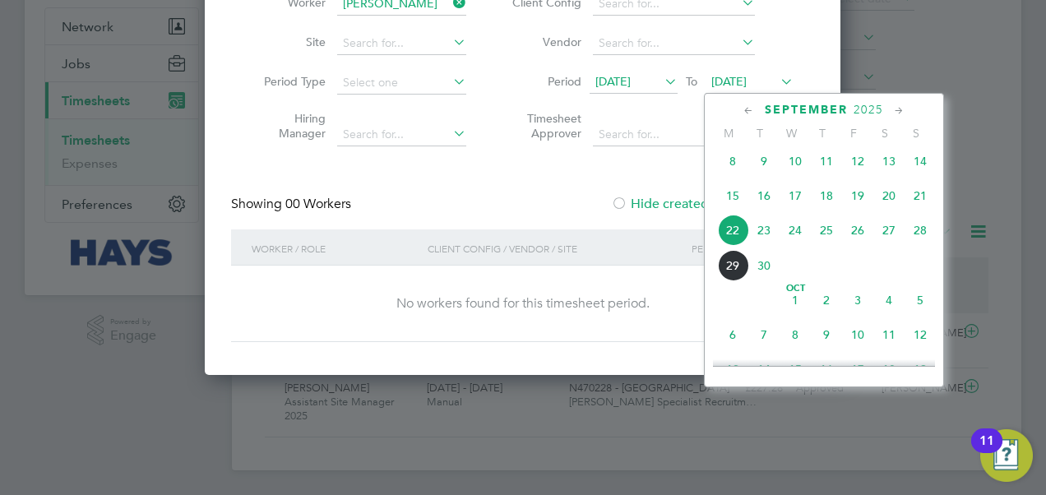
click at [741, 275] on span "29" at bounding box center [732, 265] width 31 height 31
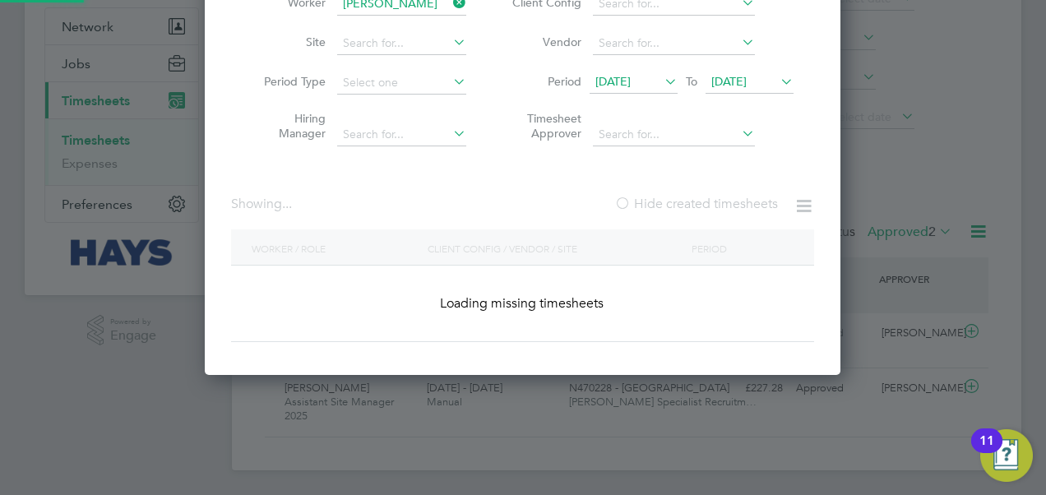
scroll to position [499, 637]
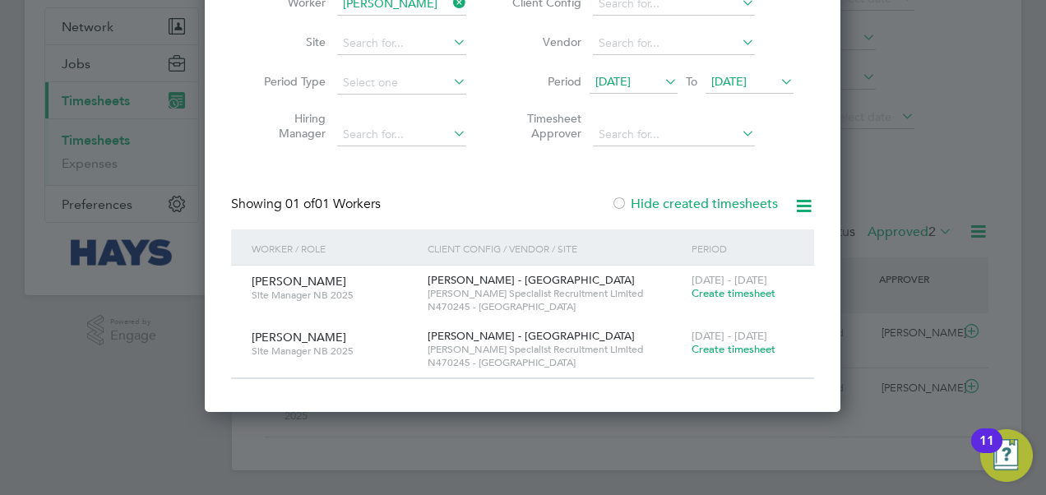
click at [728, 295] on span "Create timesheet" at bounding box center [734, 293] width 84 height 14
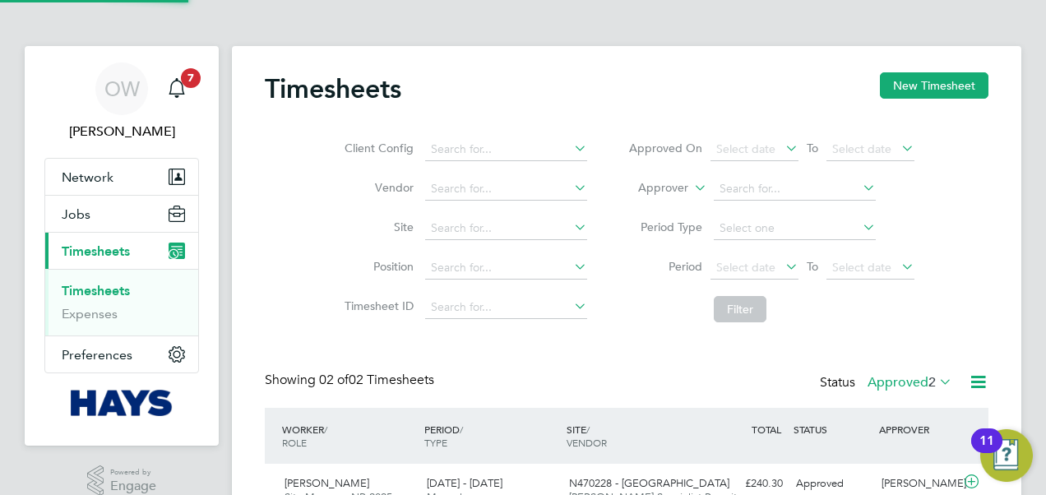
scroll to position [8, 8]
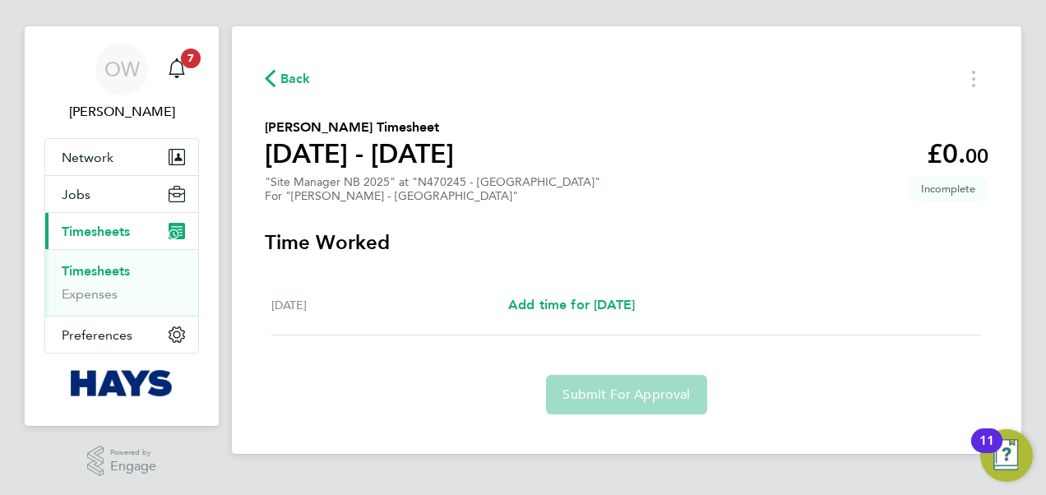
click at [635, 276] on div "[DATE] Add time for [DATE] Add time for [DATE]" at bounding box center [626, 306] width 711 height 60
click at [616, 304] on span "Add time for [DATE]" at bounding box center [571, 305] width 127 height 16
select select "30"
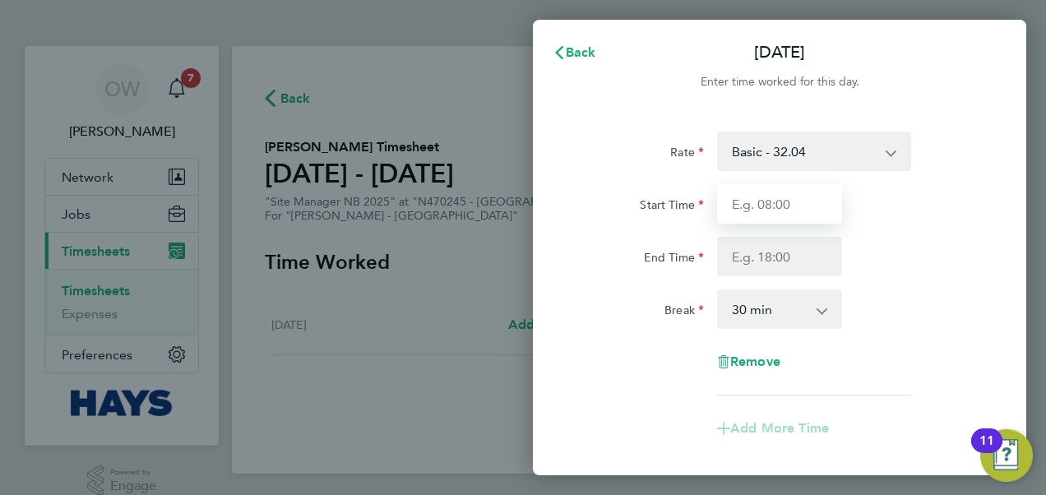
click at [785, 213] on input "Start Time" at bounding box center [779, 203] width 125 height 39
type input "07:30"
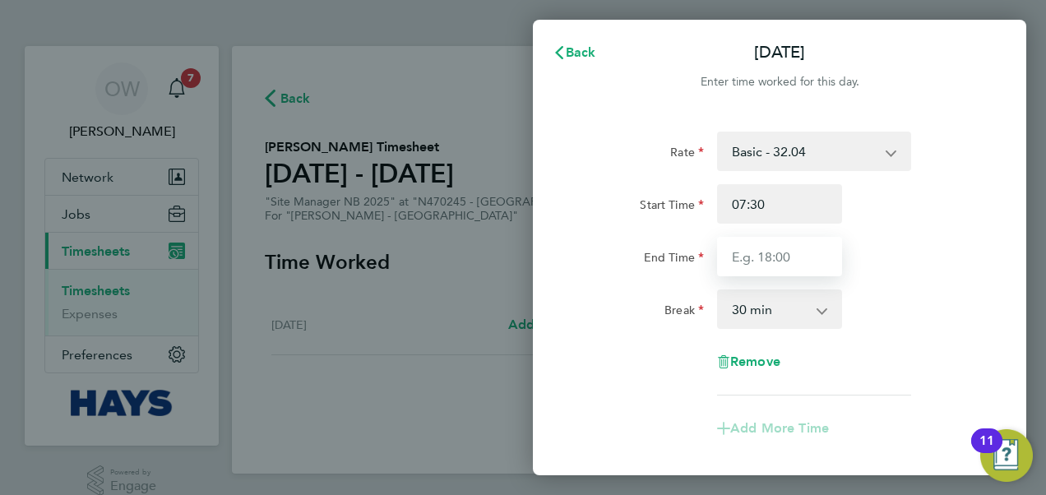
type input "15:30"
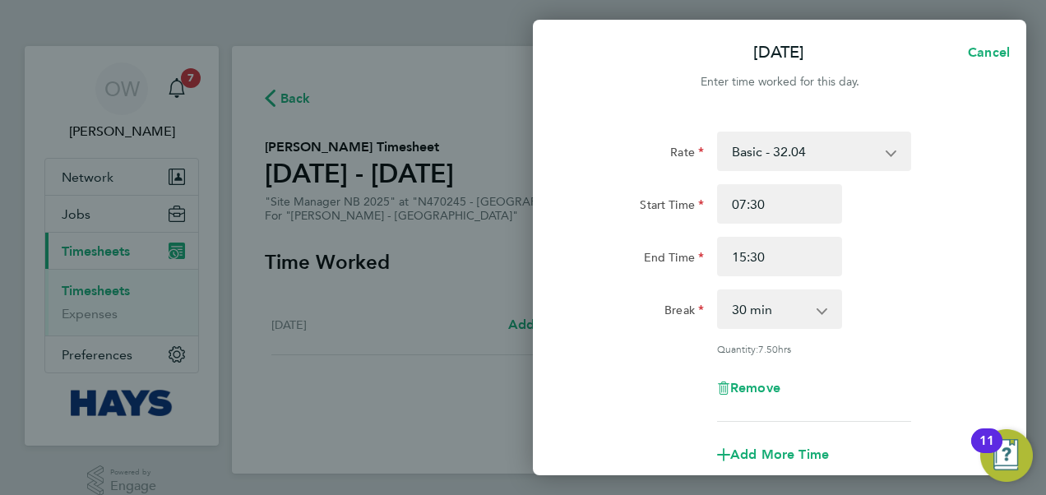
click at [763, 318] on select "0 min 15 min 30 min 45 min 60 min 75 min 90 min" at bounding box center [770, 309] width 102 height 36
select select "0"
click at [719, 291] on select "0 min 15 min 30 min 45 min 60 min 75 min 90 min" at bounding box center [770, 309] width 102 height 36
click at [647, 346] on div "Quantity: 8.00 hrs" at bounding box center [780, 348] width 415 height 13
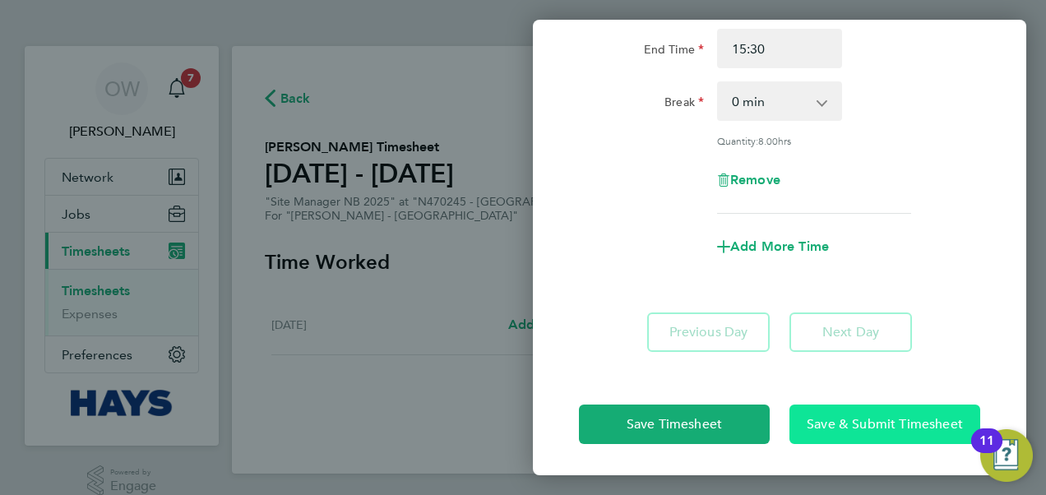
click at [847, 434] on button "Save & Submit Timesheet" at bounding box center [885, 424] width 191 height 39
